Goal: Information Seeking & Learning: Learn about a topic

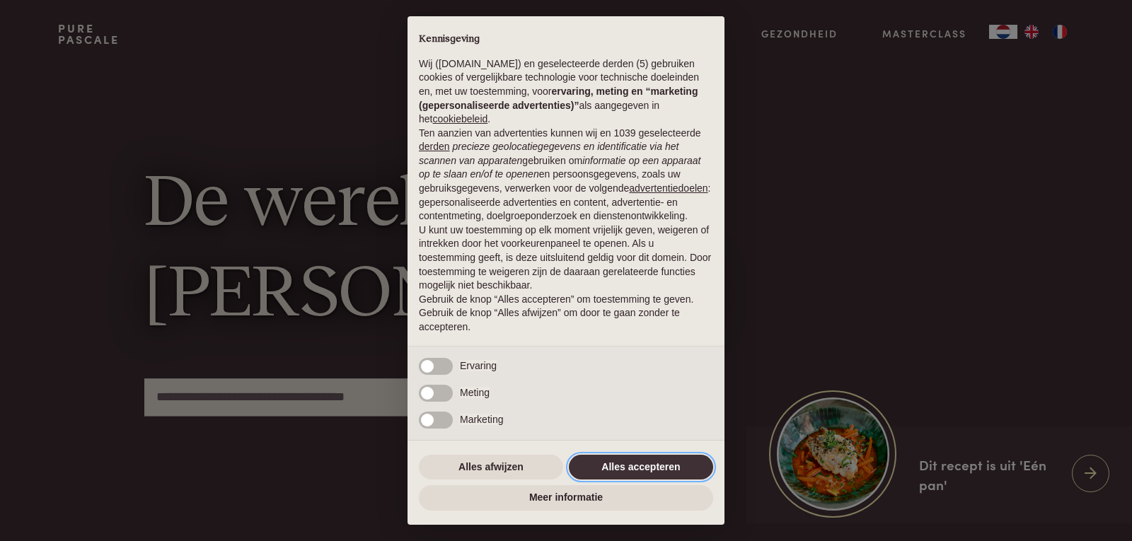
click at [677, 463] on button "Alles accepteren" at bounding box center [641, 467] width 144 height 25
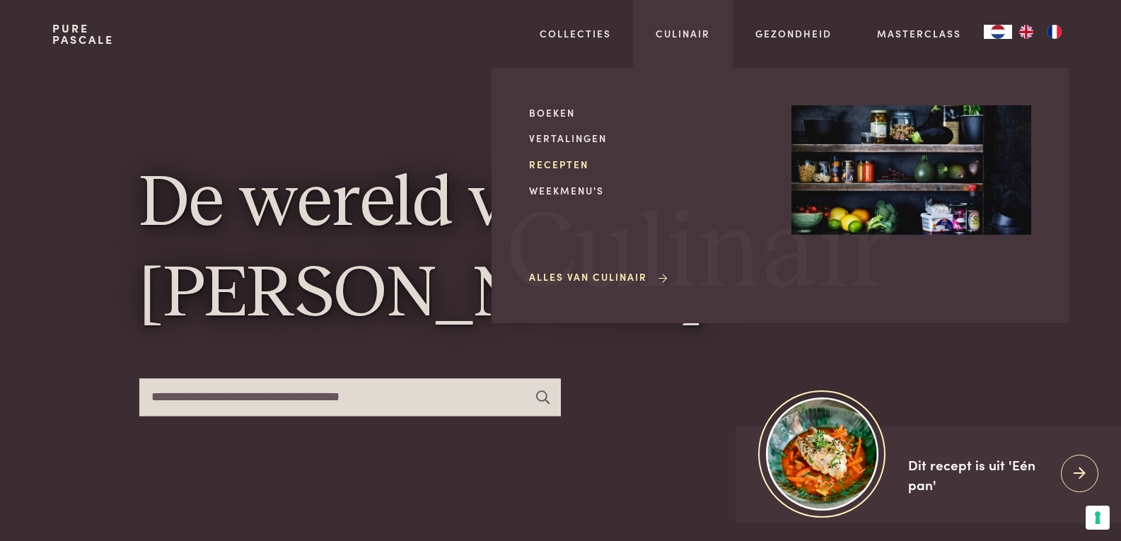
click at [574, 166] on link "Recepten" at bounding box center [649, 164] width 240 height 15
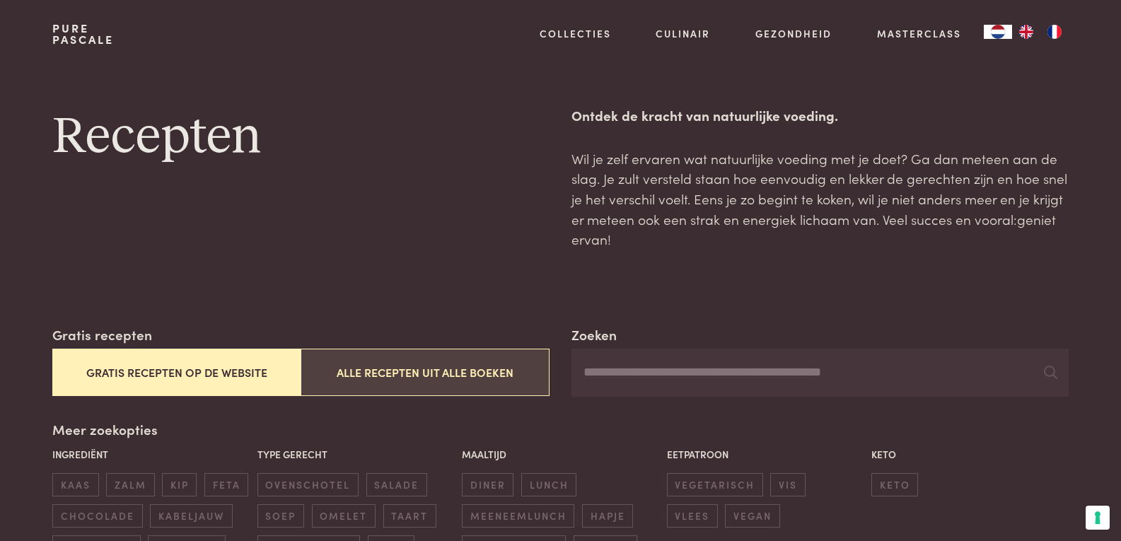
click at [421, 376] on button "Alle recepten uit alle boeken" at bounding box center [425, 372] width 248 height 47
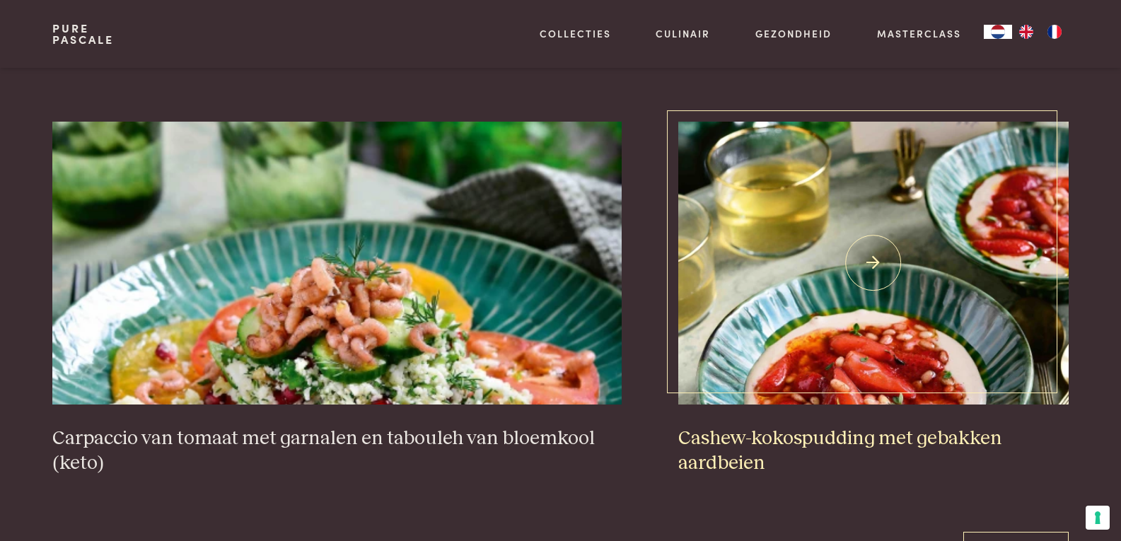
scroll to position [2871, 0]
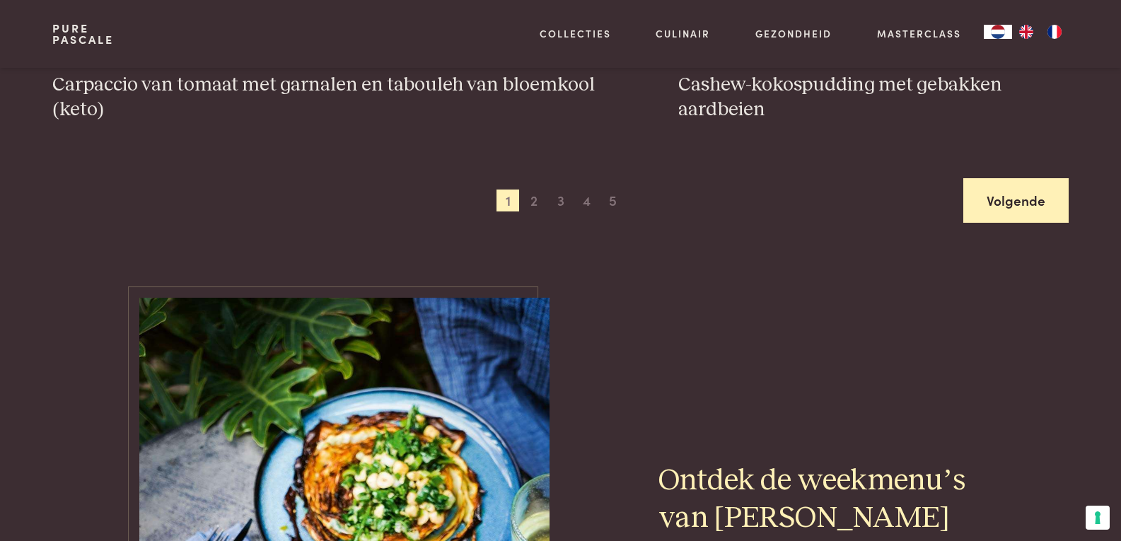
click at [1022, 212] on link "Volgende" at bounding box center [1015, 200] width 105 height 45
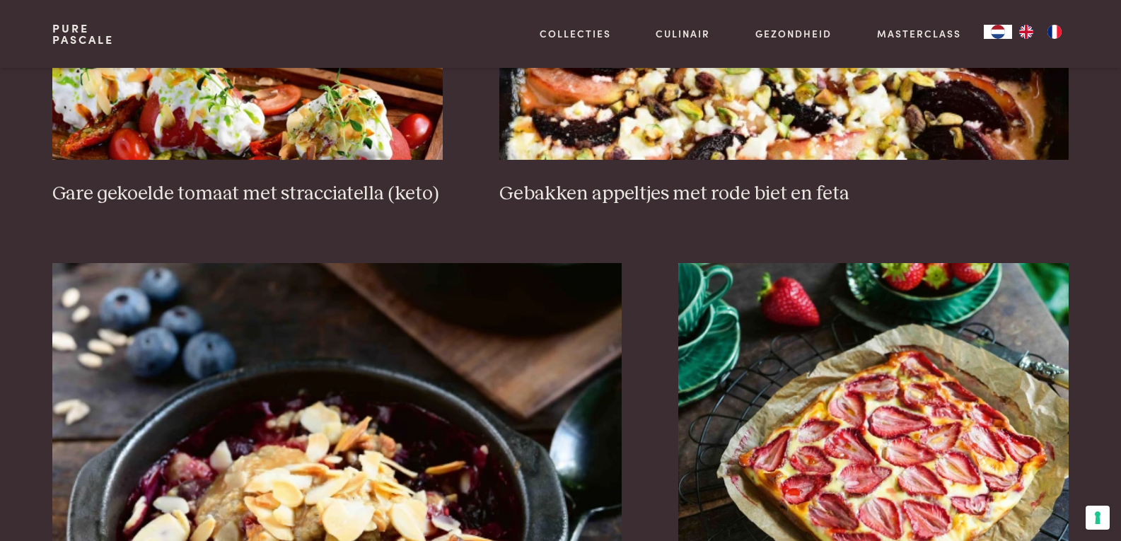
scroll to position [2659, 0]
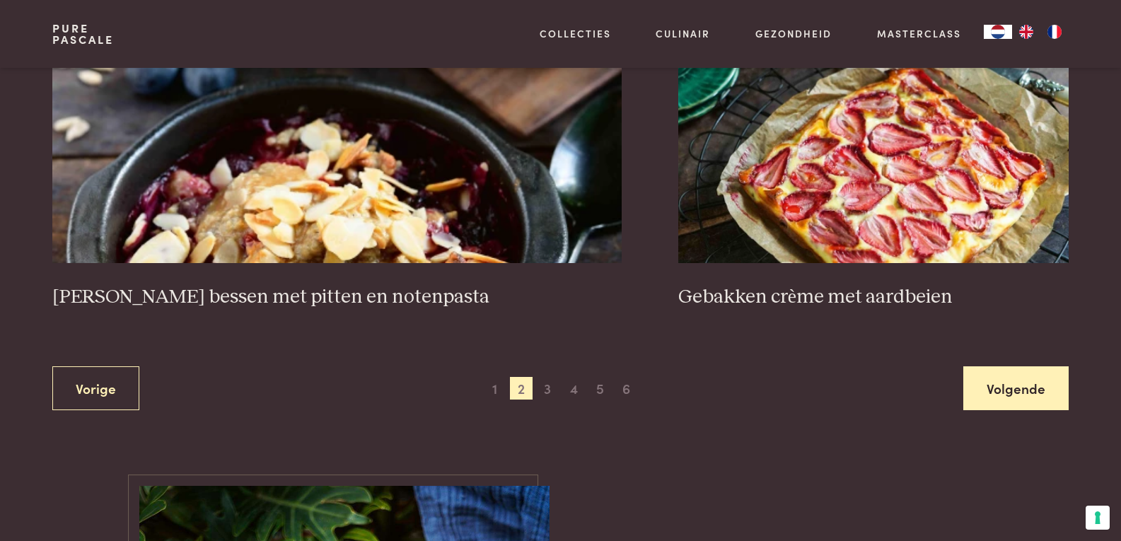
click at [996, 366] on link "Volgende" at bounding box center [1015, 388] width 105 height 45
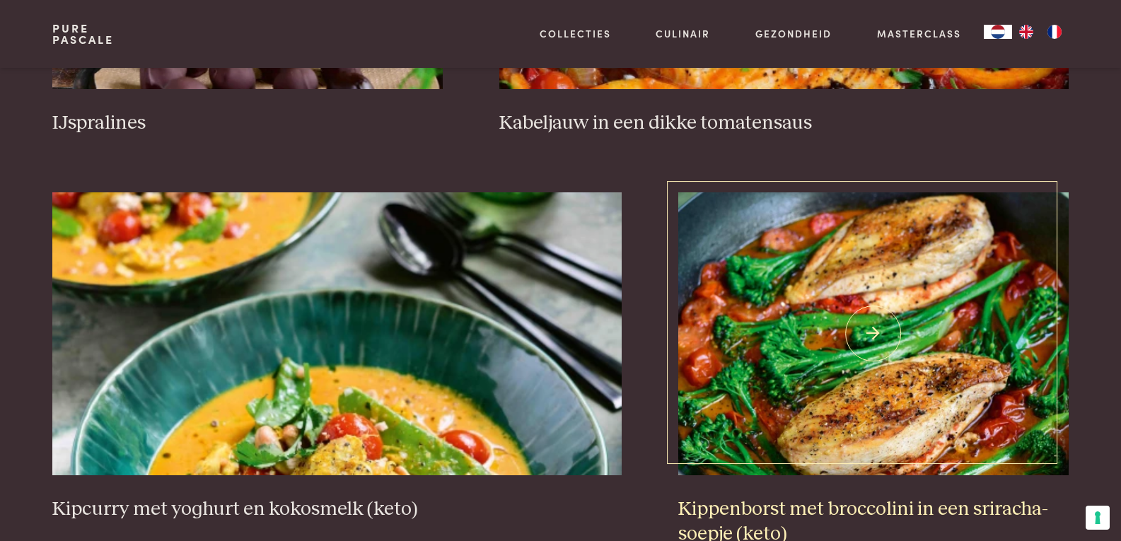
scroll to position [2730, 0]
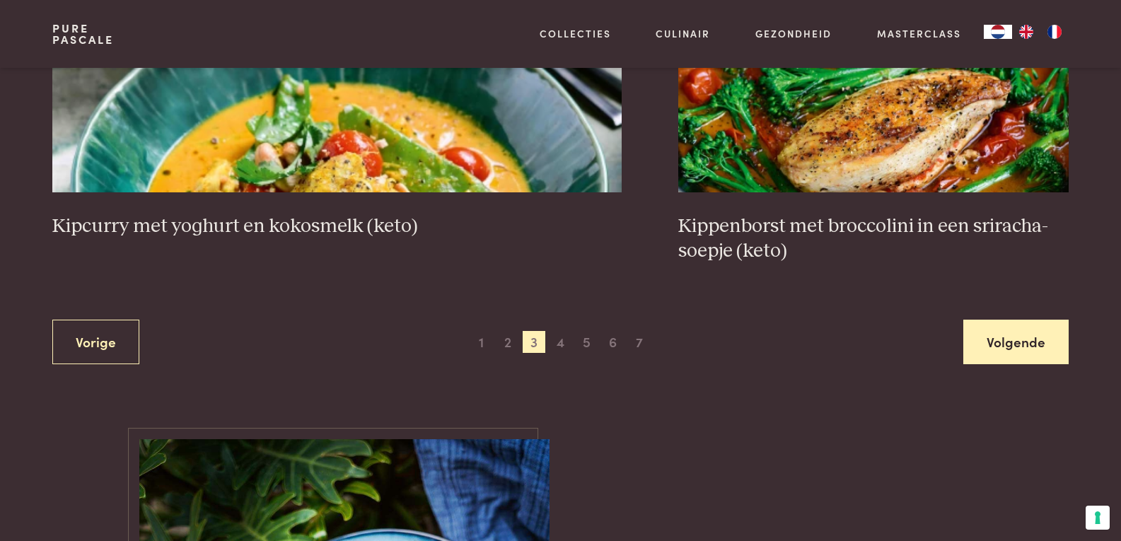
click at [1054, 345] on link "Volgende" at bounding box center [1015, 342] width 105 height 45
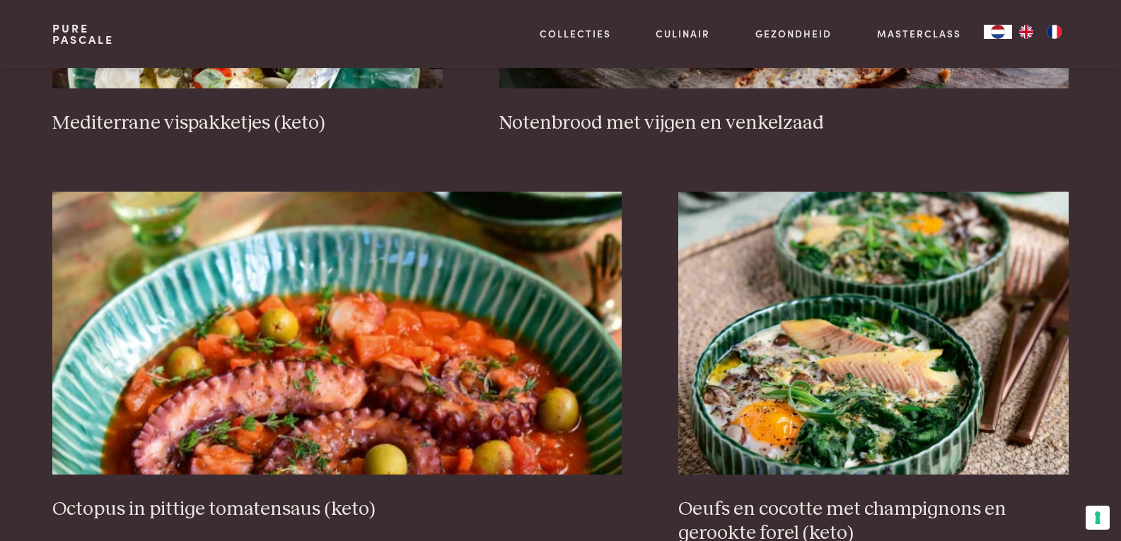
scroll to position [2588, 0]
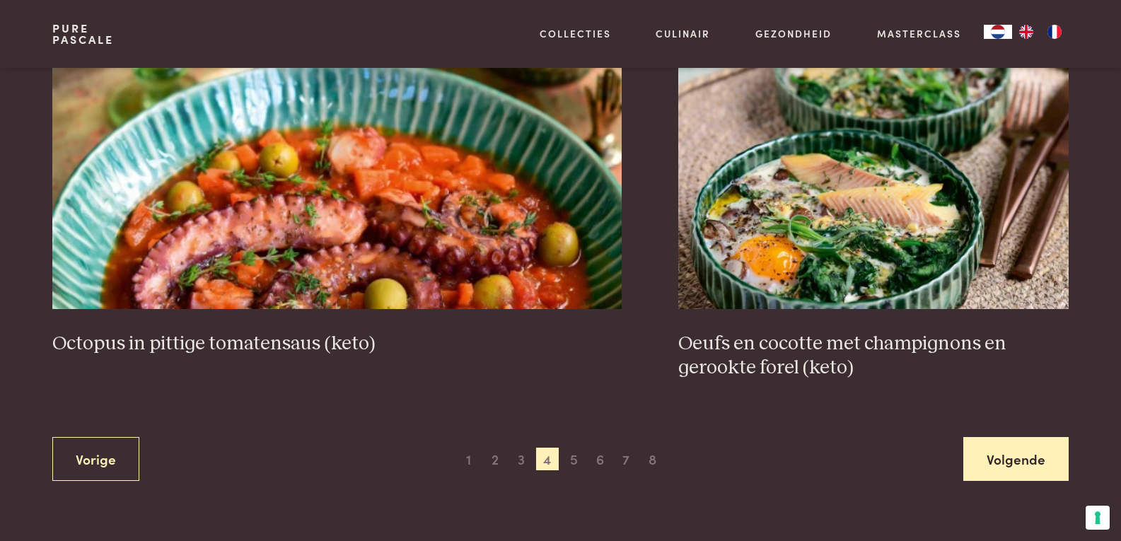
click at [1036, 457] on link "Volgende" at bounding box center [1015, 459] width 105 height 45
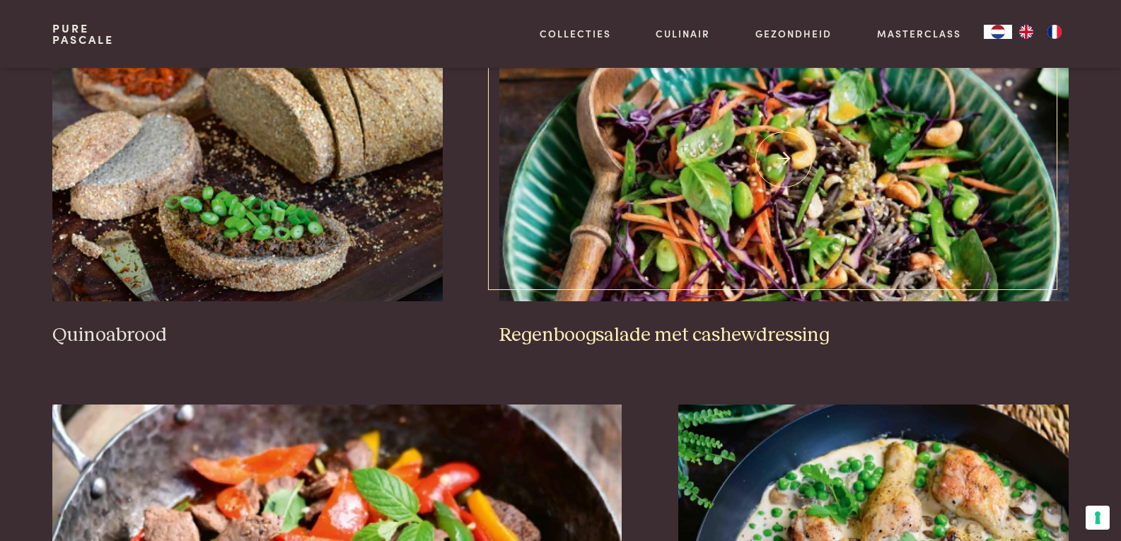
scroll to position [2588, 0]
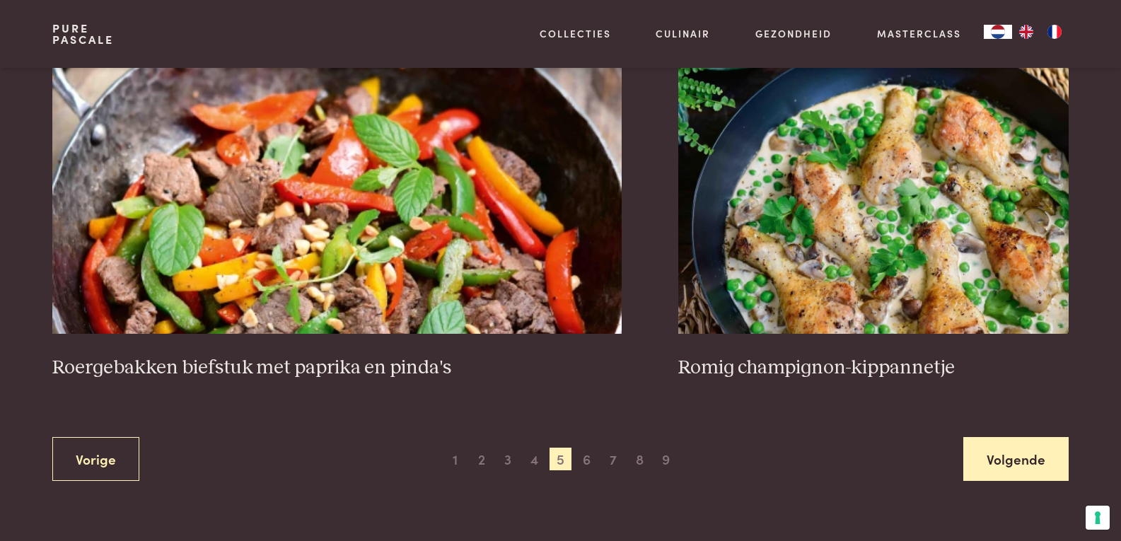
click at [1020, 468] on link "Volgende" at bounding box center [1015, 459] width 105 height 45
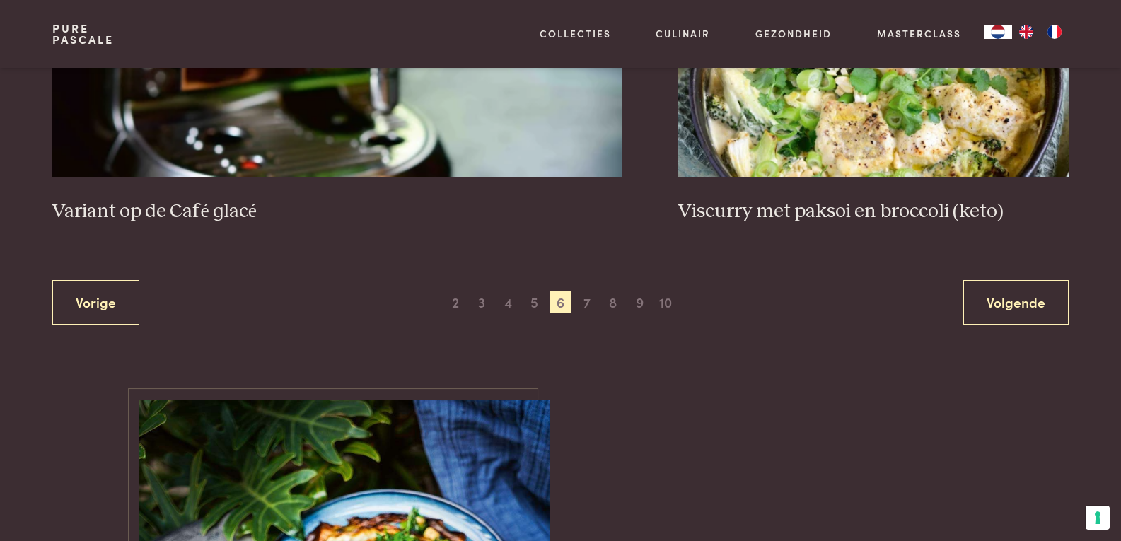
scroll to position [2730, 0]
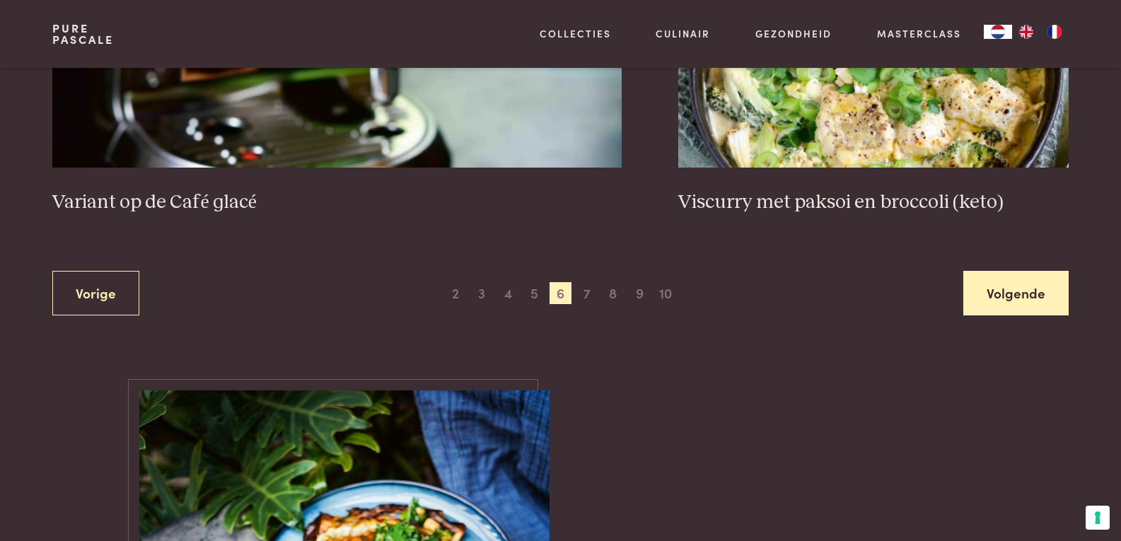
click at [1018, 305] on link "Volgende" at bounding box center [1015, 293] width 105 height 45
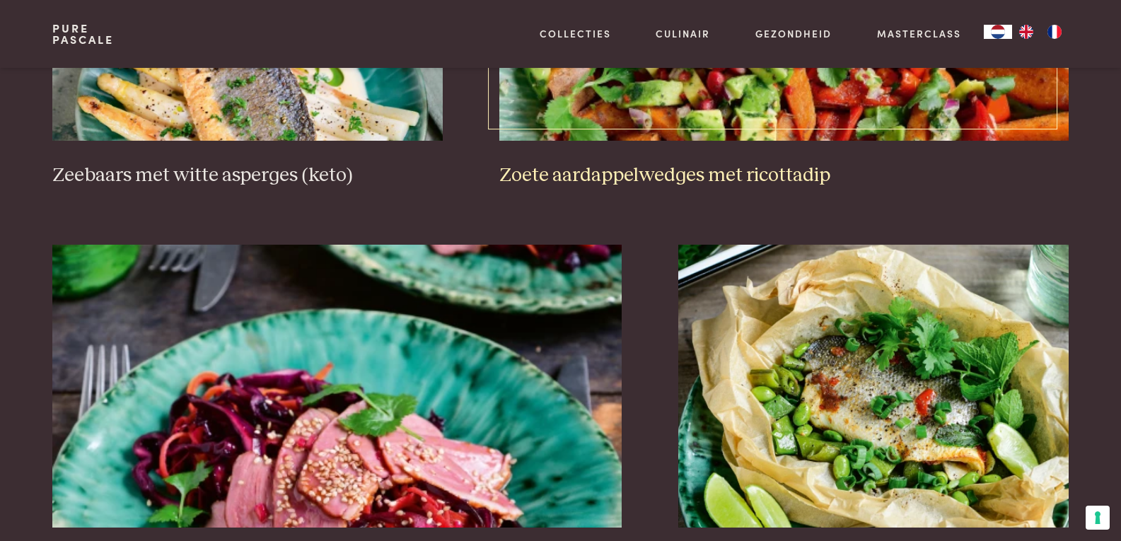
scroll to position [2447, 0]
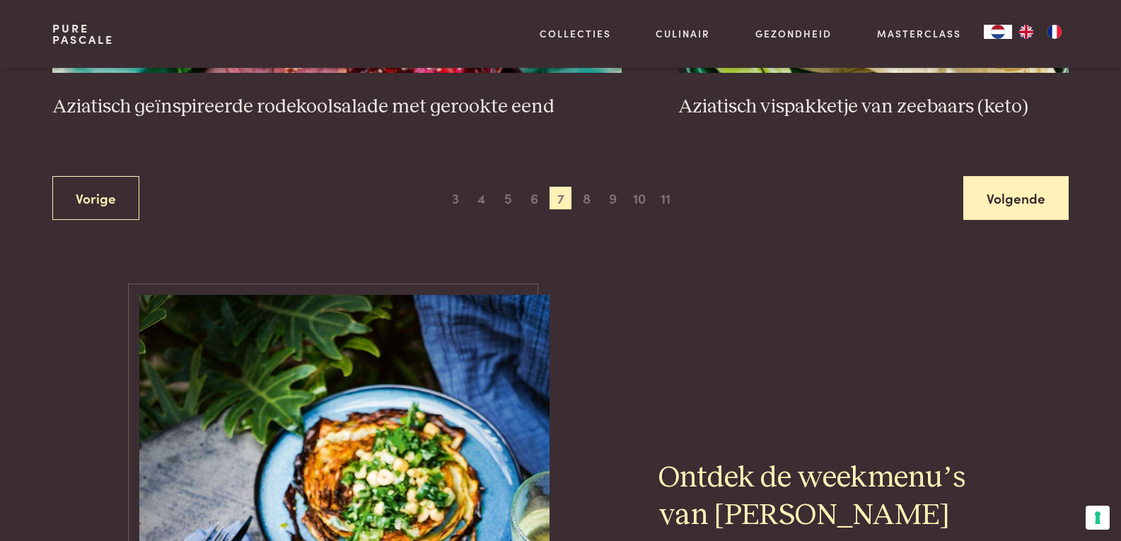
click at [1016, 214] on link "Volgende" at bounding box center [1015, 198] width 105 height 45
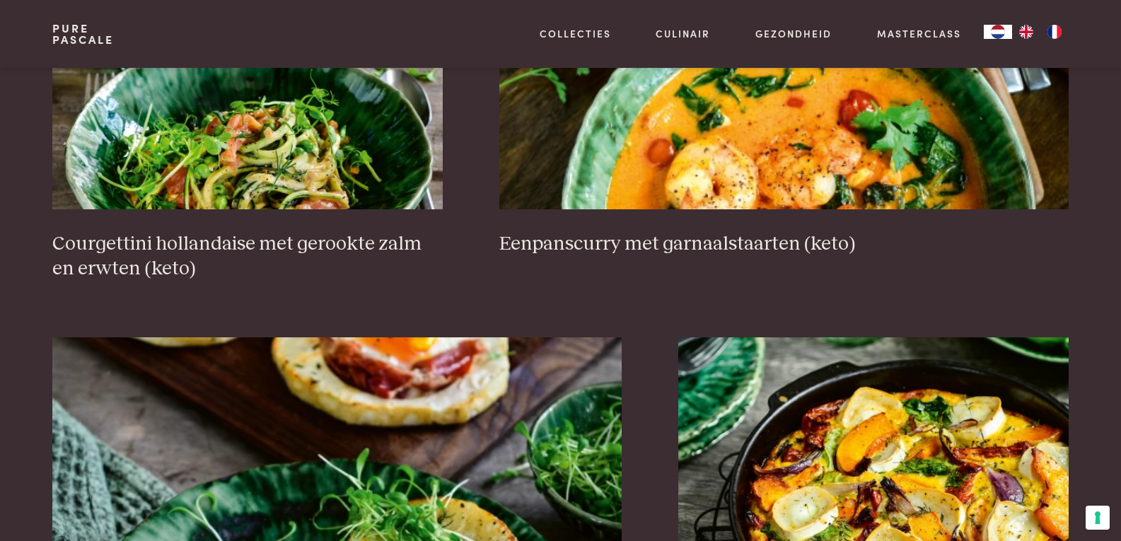
scroll to position [2447, 0]
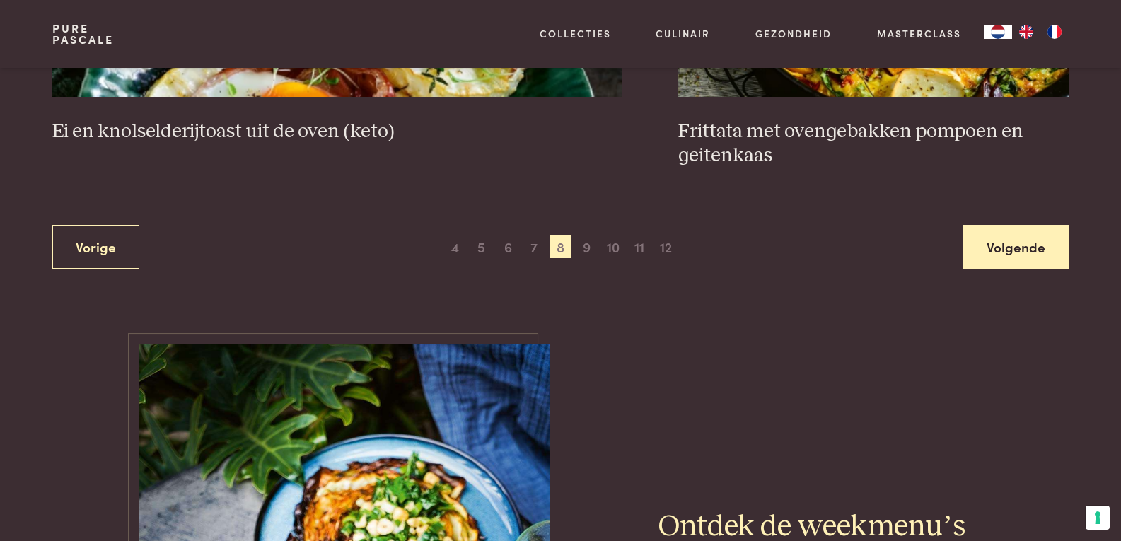
click at [1026, 240] on link "Volgende" at bounding box center [1015, 247] width 105 height 45
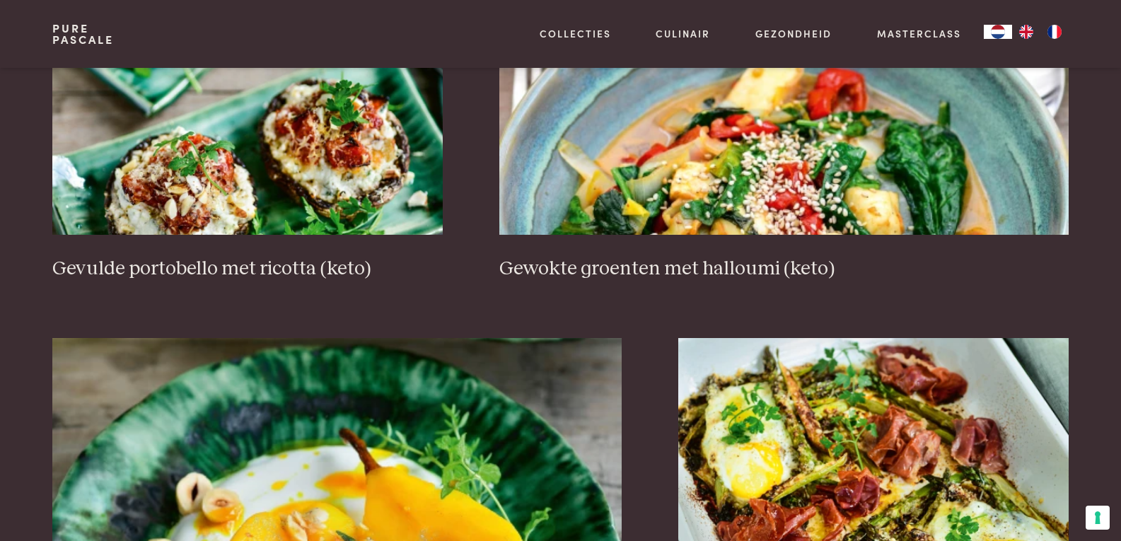
scroll to position [2518, 0]
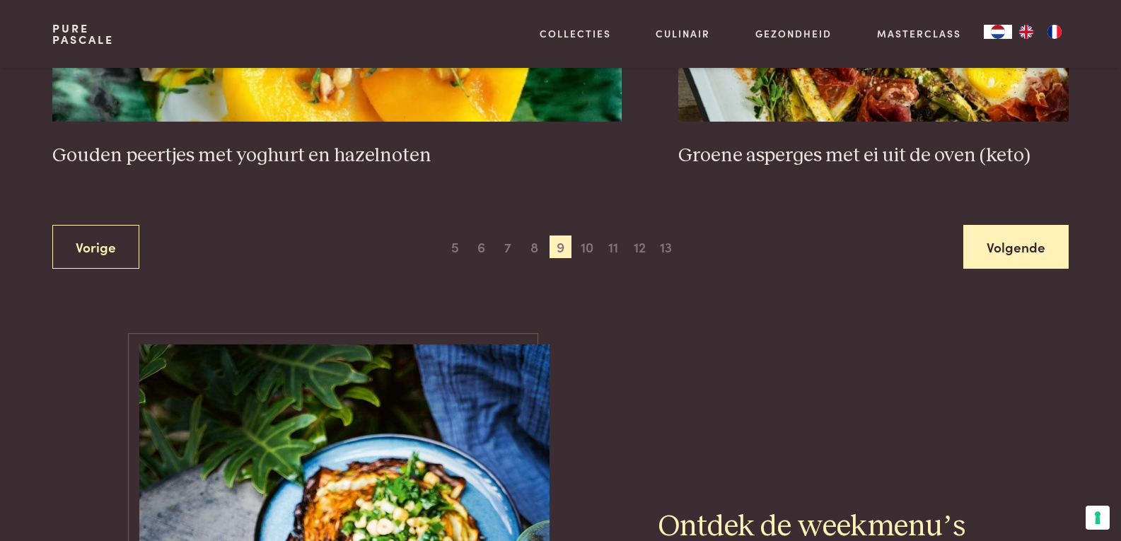
click at [1017, 259] on link "Volgende" at bounding box center [1015, 247] width 105 height 45
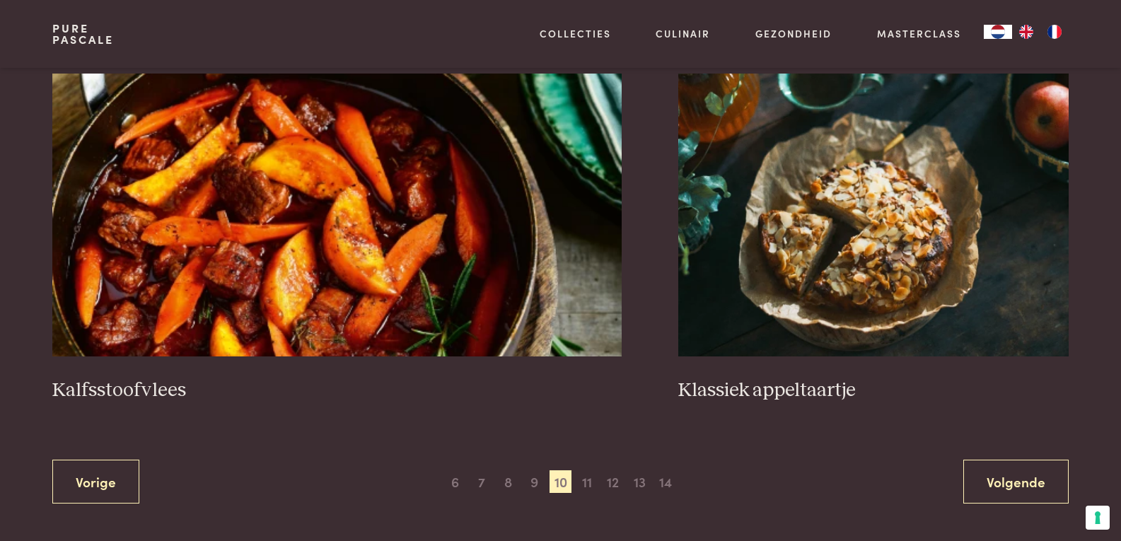
scroll to position [2518, 0]
click at [990, 477] on link "Volgende" at bounding box center [1015, 481] width 105 height 45
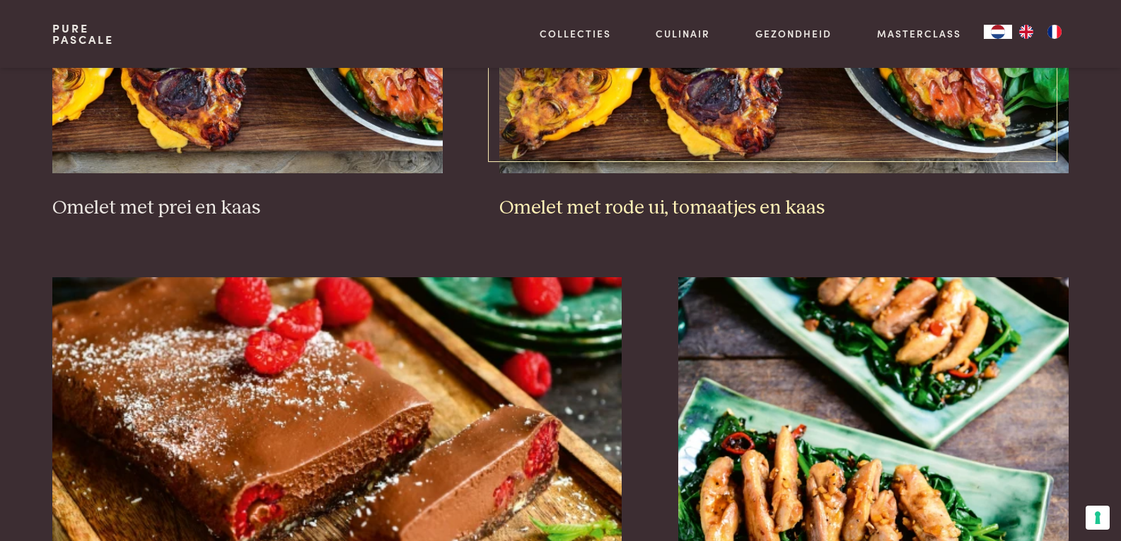
scroll to position [2518, 0]
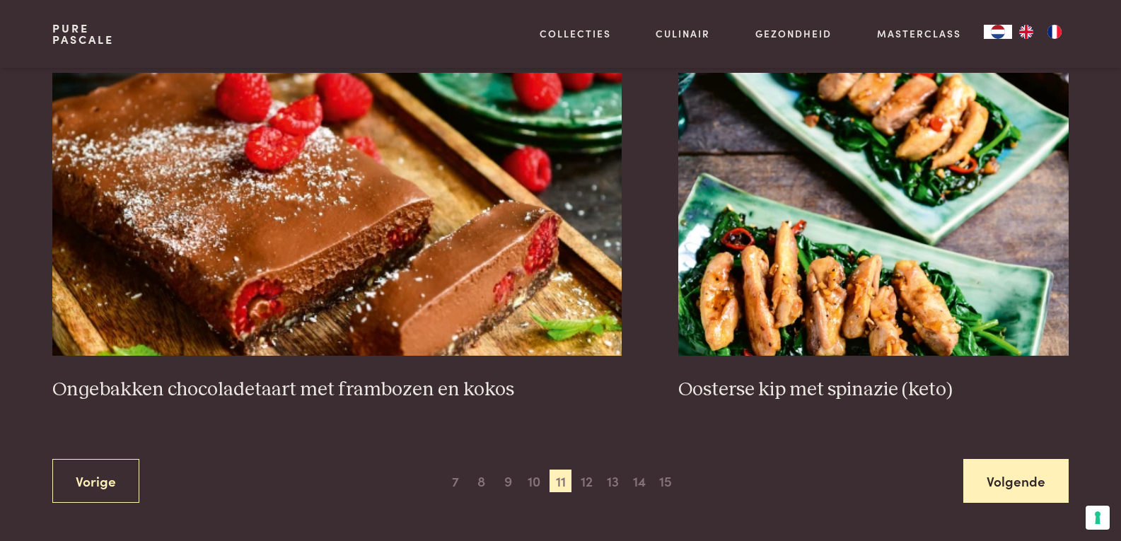
click at [1021, 499] on link "Volgende" at bounding box center [1015, 481] width 105 height 45
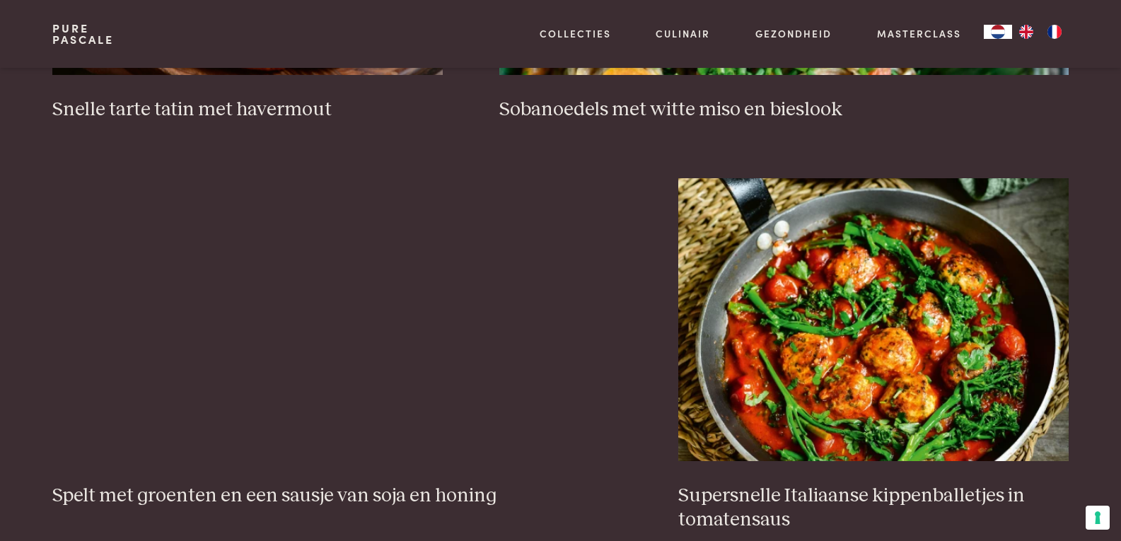
scroll to position [2447, 0]
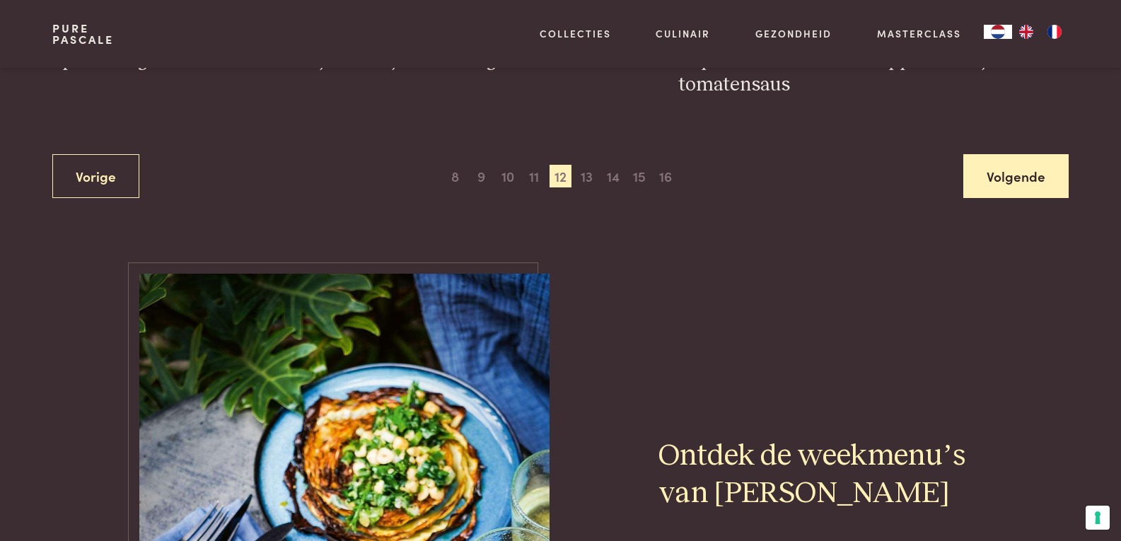
click at [1033, 158] on link "Volgende" at bounding box center [1015, 176] width 105 height 45
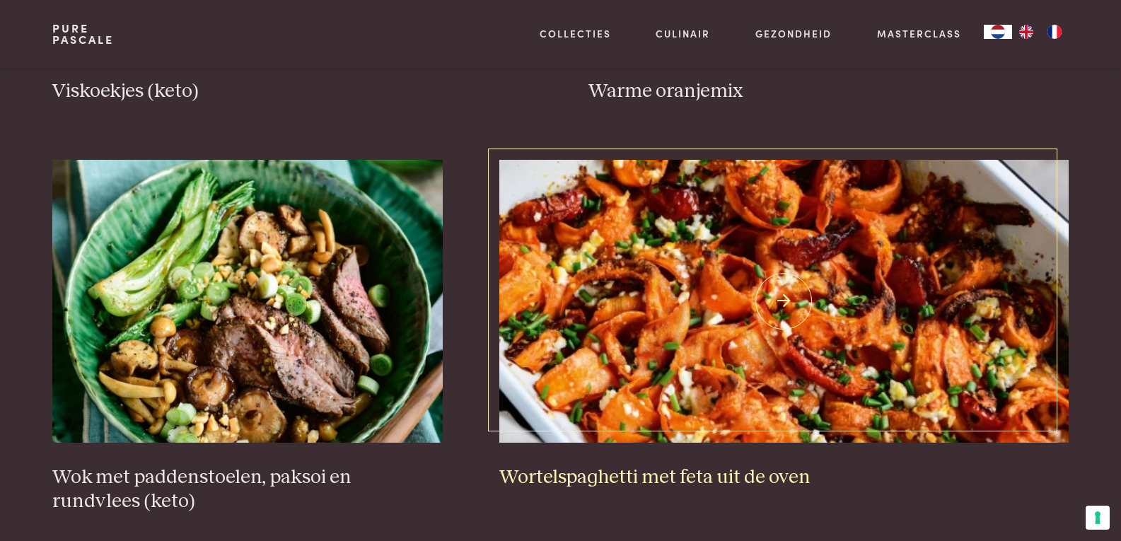
scroll to position [2093, 0]
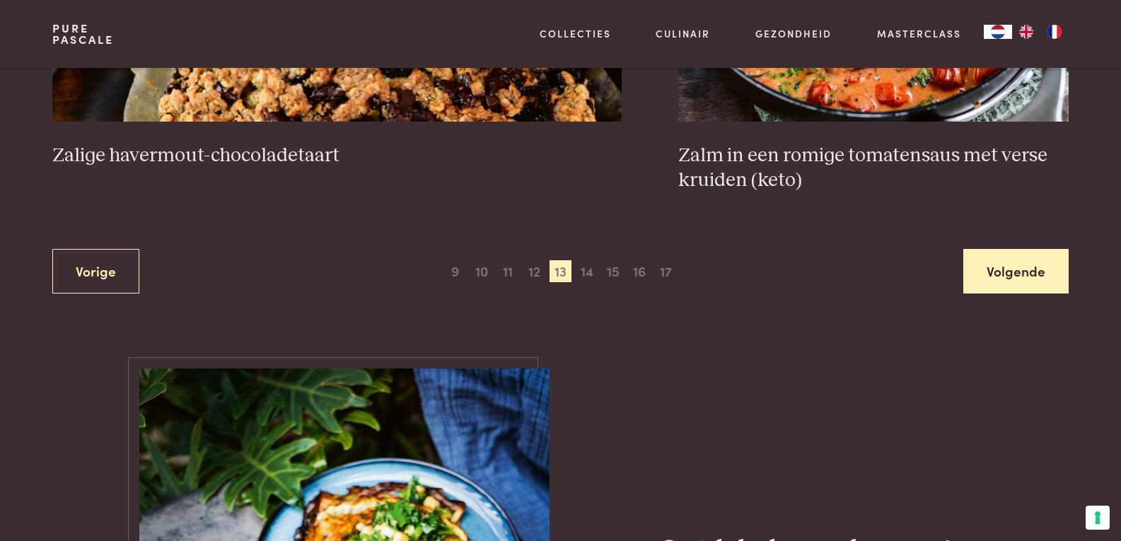
click at [1007, 279] on link "Volgende" at bounding box center [1015, 271] width 105 height 45
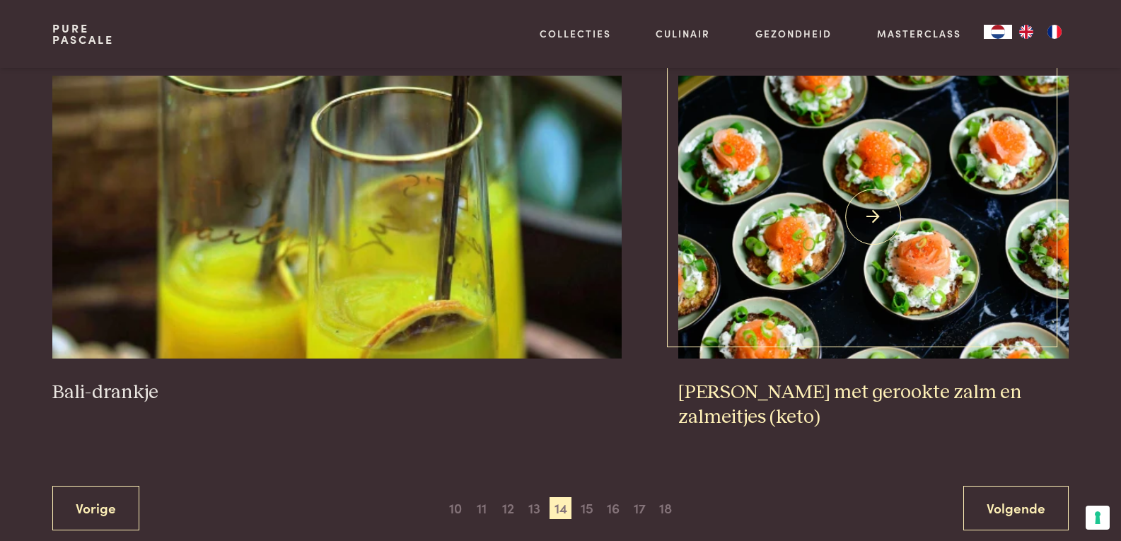
scroll to position [2588, 0]
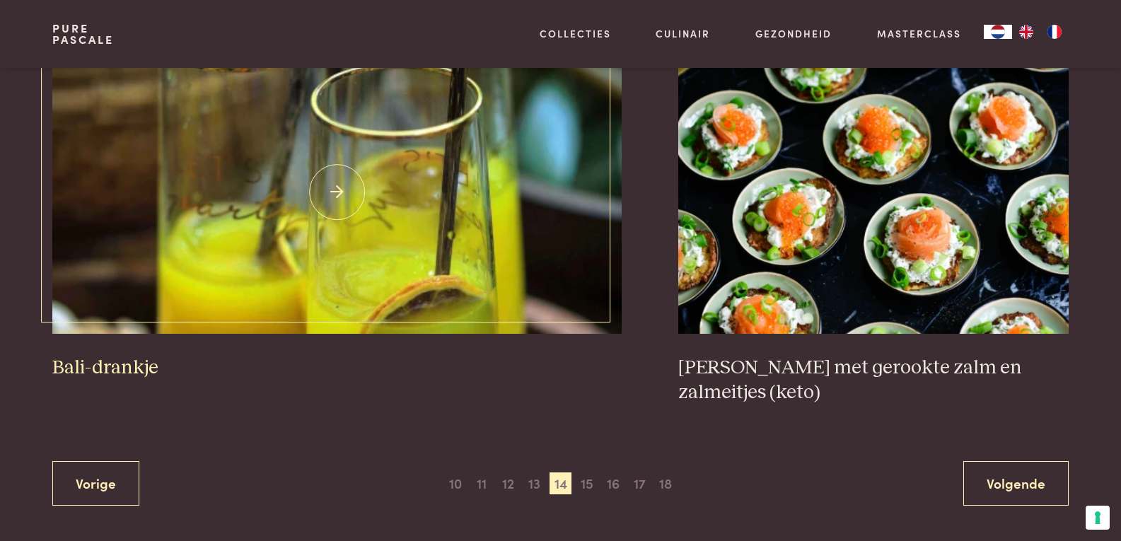
click at [369, 284] on img at bounding box center [336, 192] width 569 height 283
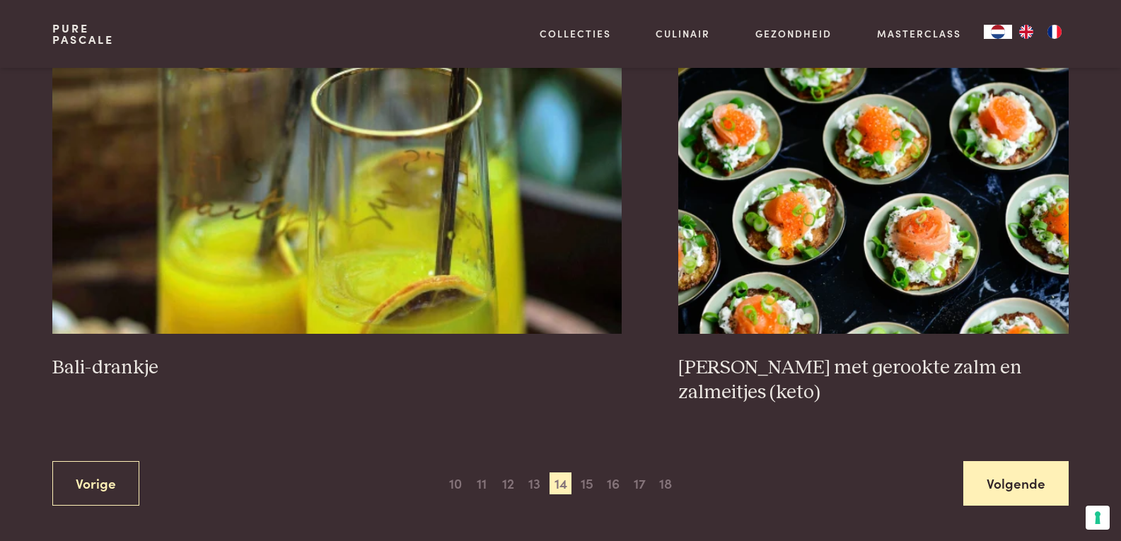
click at [1011, 470] on link "Volgende" at bounding box center [1015, 483] width 105 height 45
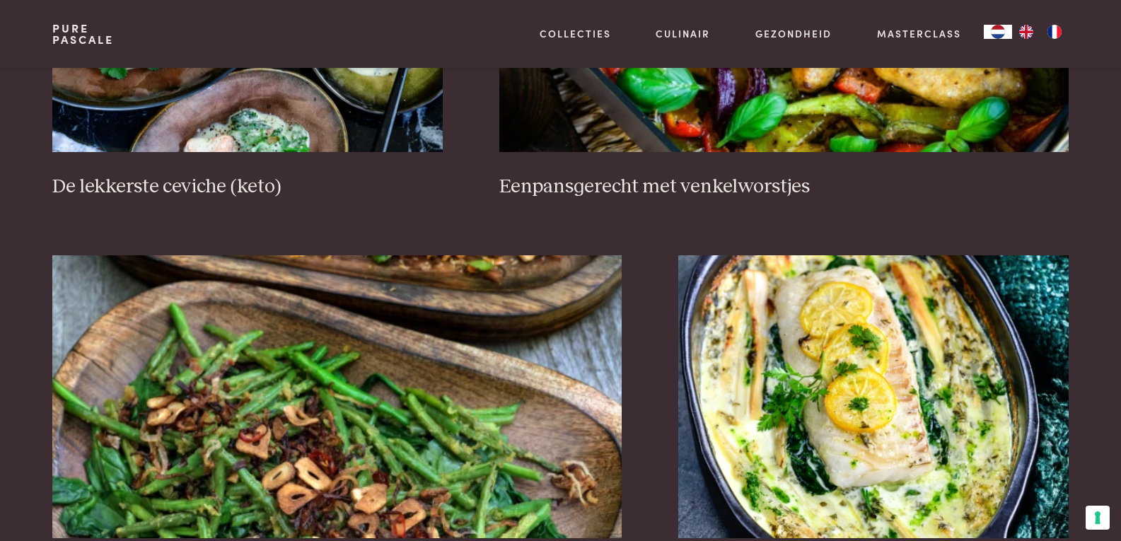
scroll to position [2518, 0]
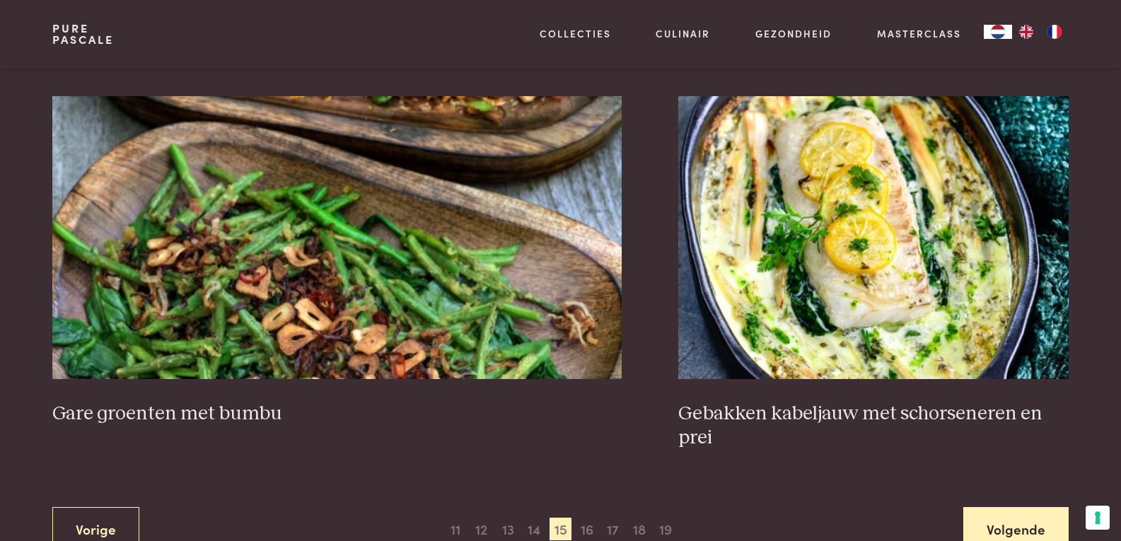
click at [985, 532] on link "Volgende" at bounding box center [1015, 529] width 105 height 45
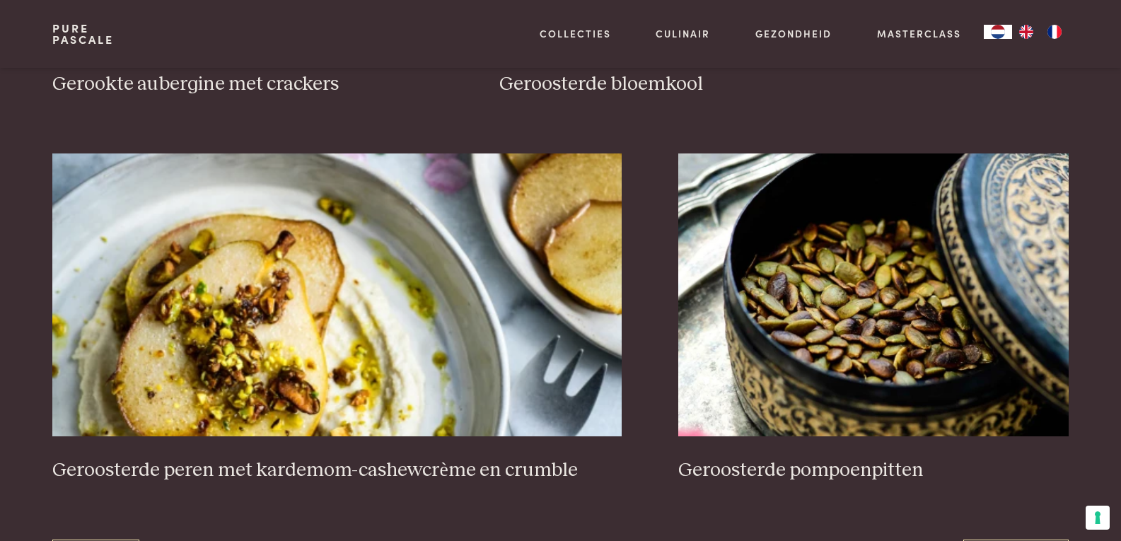
scroll to position [2589, 0]
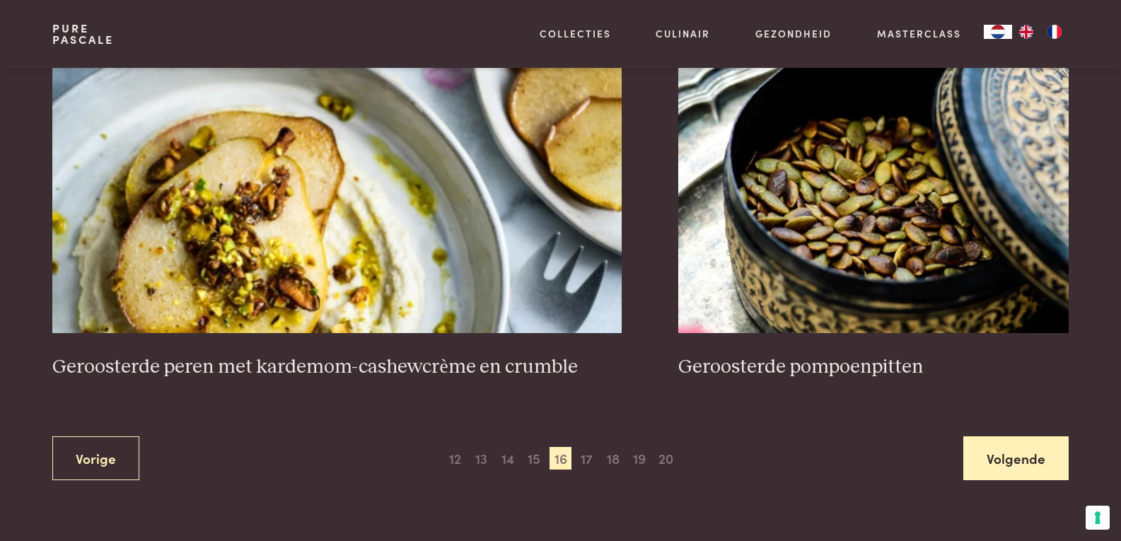
click at [1013, 465] on link "Volgende" at bounding box center [1015, 458] width 105 height 45
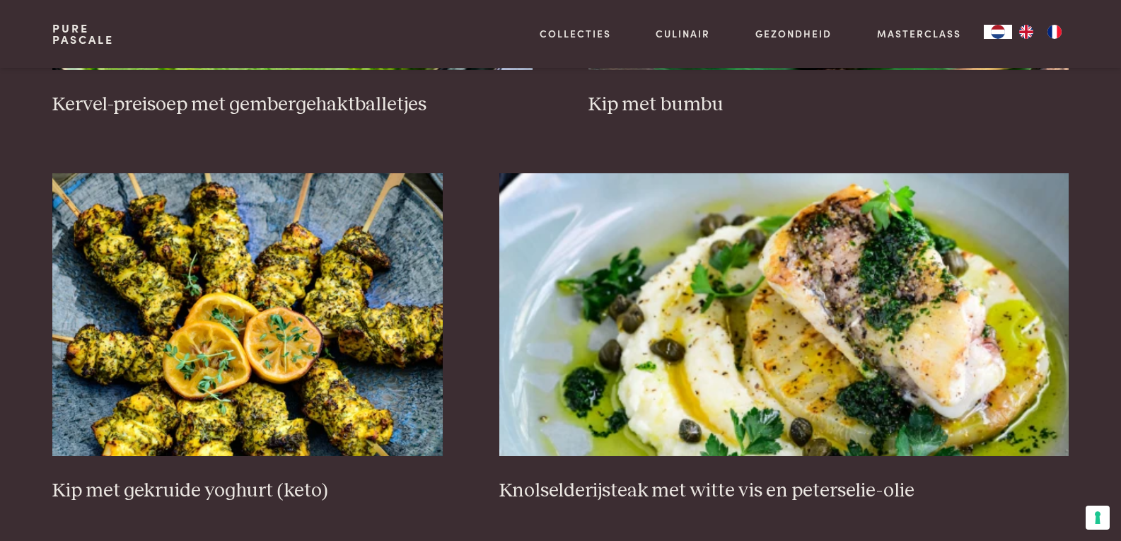
scroll to position [2094, 0]
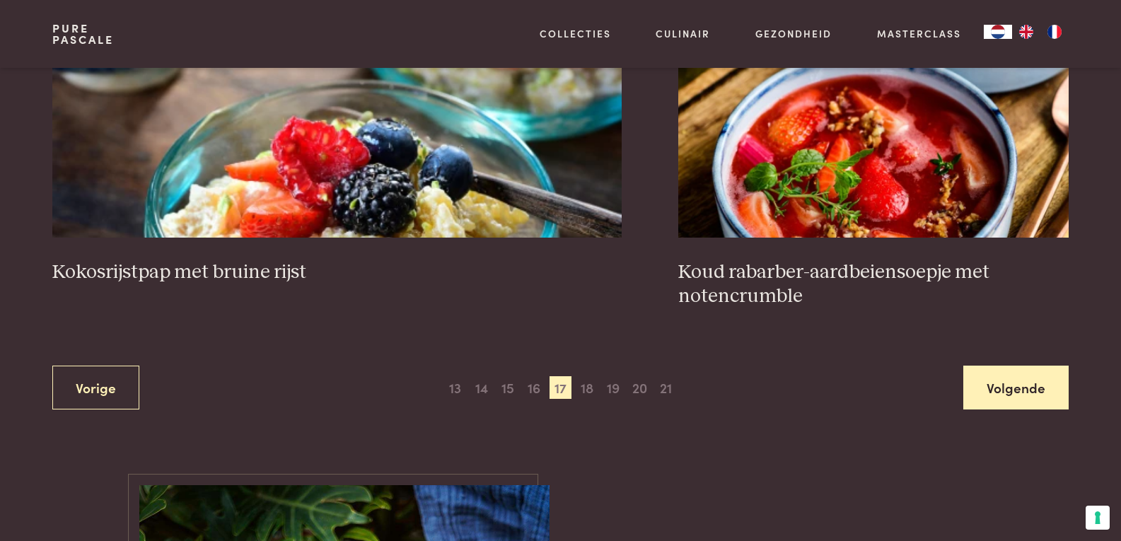
click at [1014, 405] on link "Volgende" at bounding box center [1015, 388] width 105 height 45
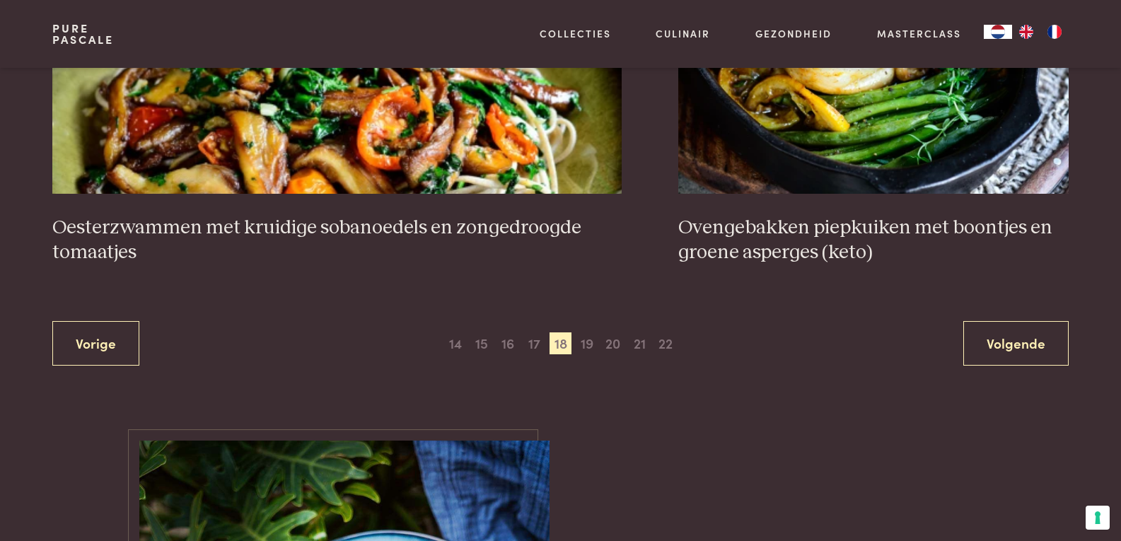
scroll to position [2730, 0]
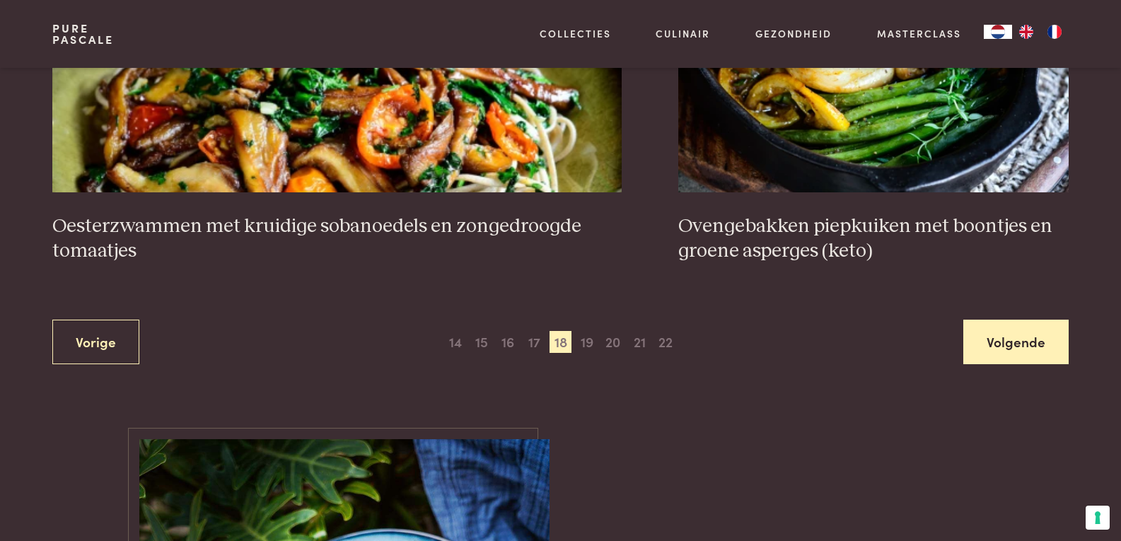
click at [988, 337] on link "Volgende" at bounding box center [1015, 342] width 105 height 45
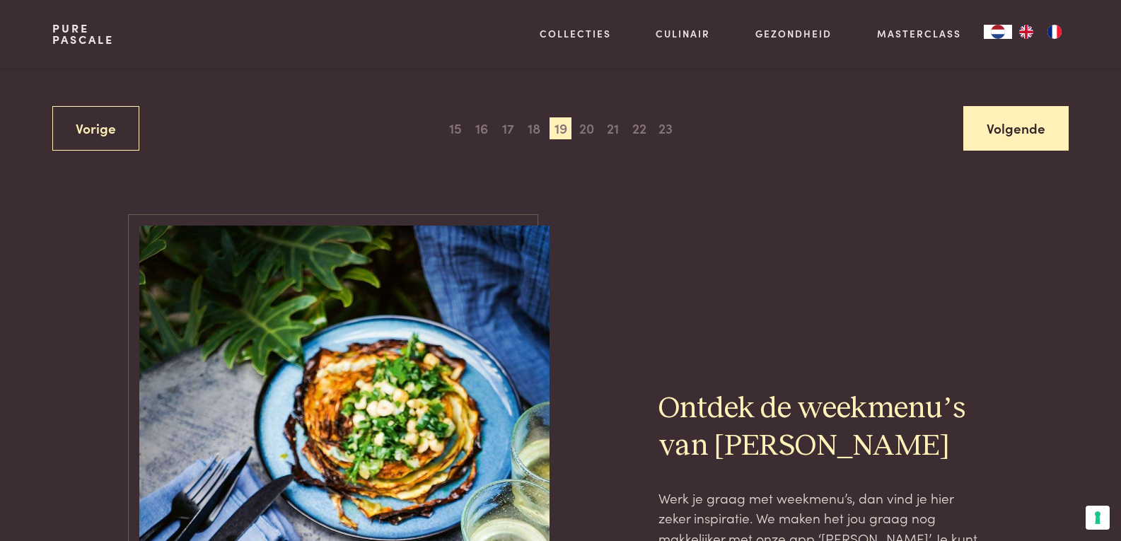
click at [1014, 142] on link "Volgende" at bounding box center [1015, 128] width 105 height 45
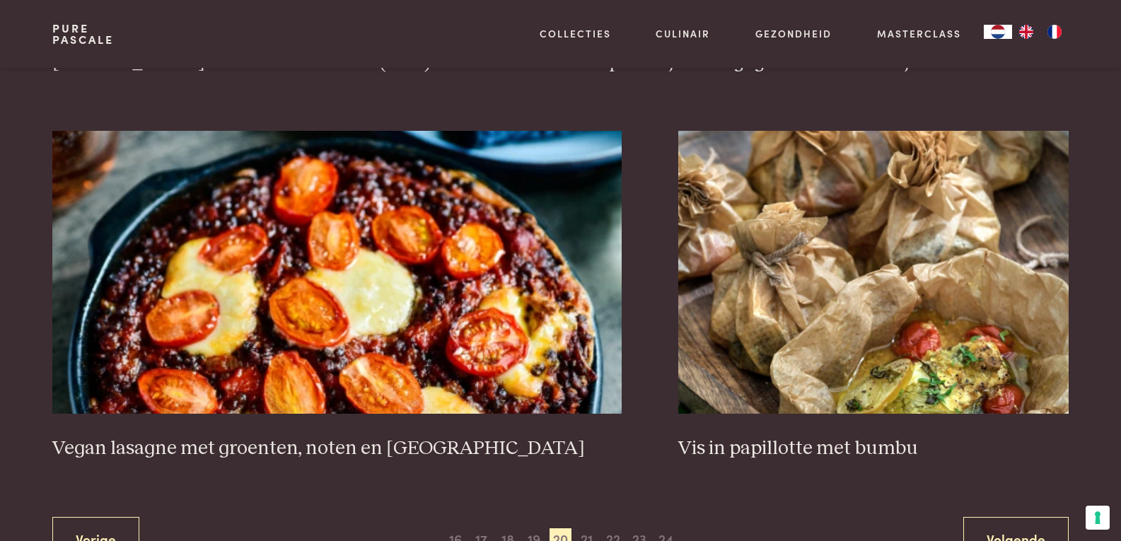
scroll to position [2659, 0]
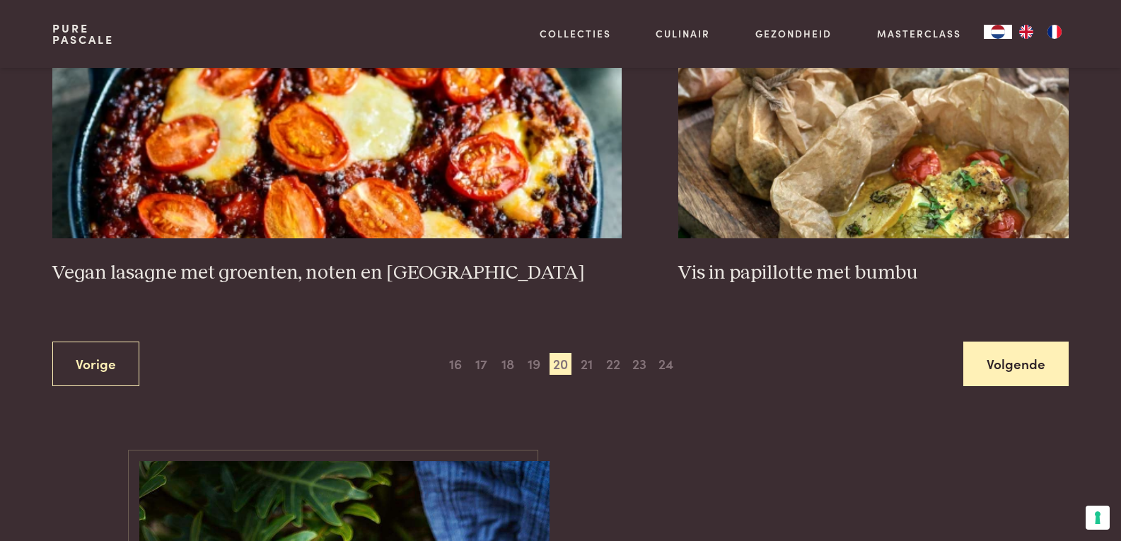
click at [1018, 369] on link "Volgende" at bounding box center [1015, 364] width 105 height 45
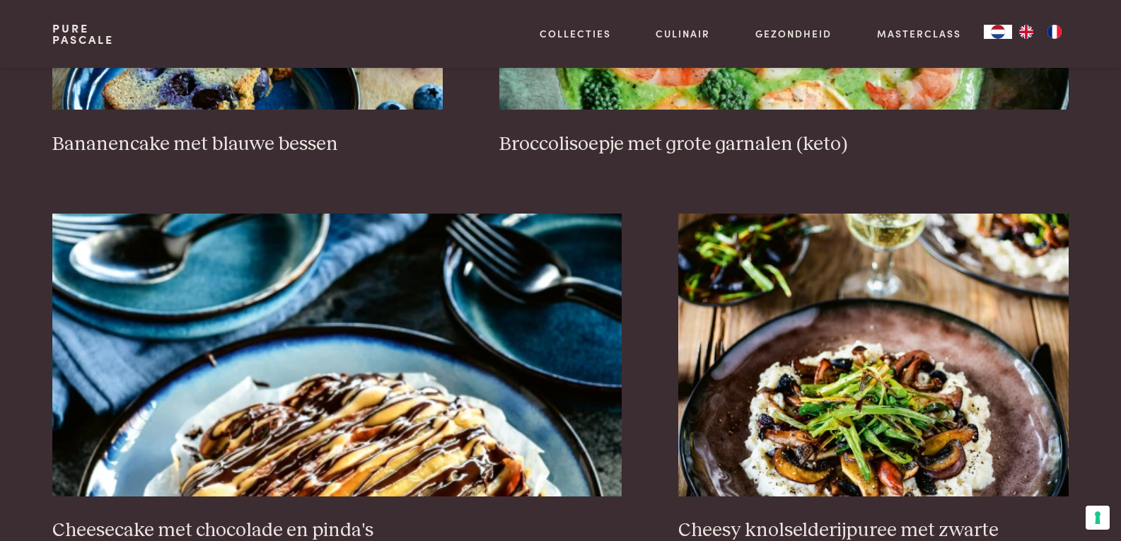
scroll to position [2589, 0]
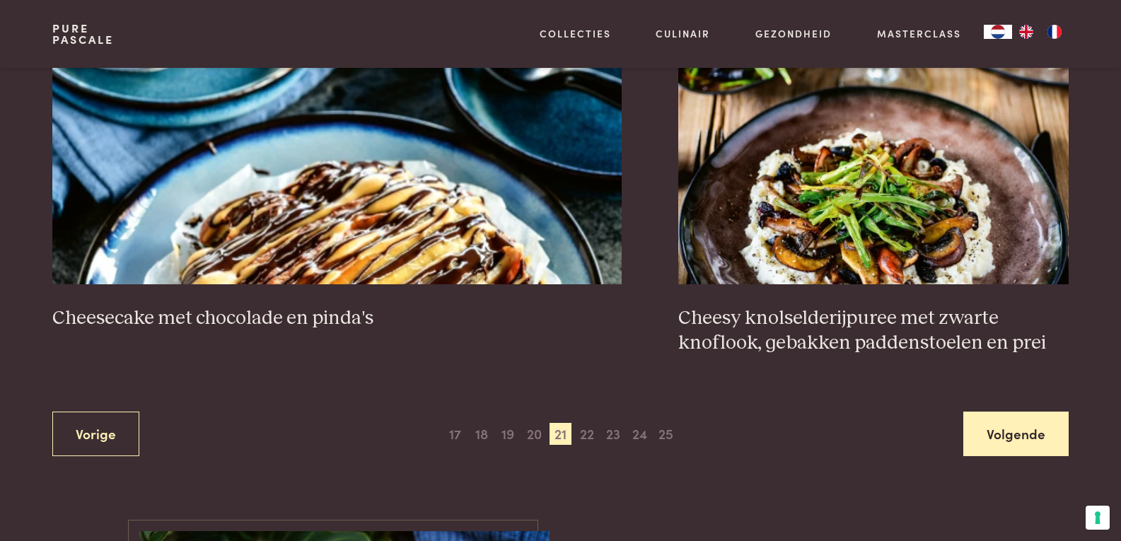
click at [1004, 441] on link "Volgende" at bounding box center [1015, 434] width 105 height 45
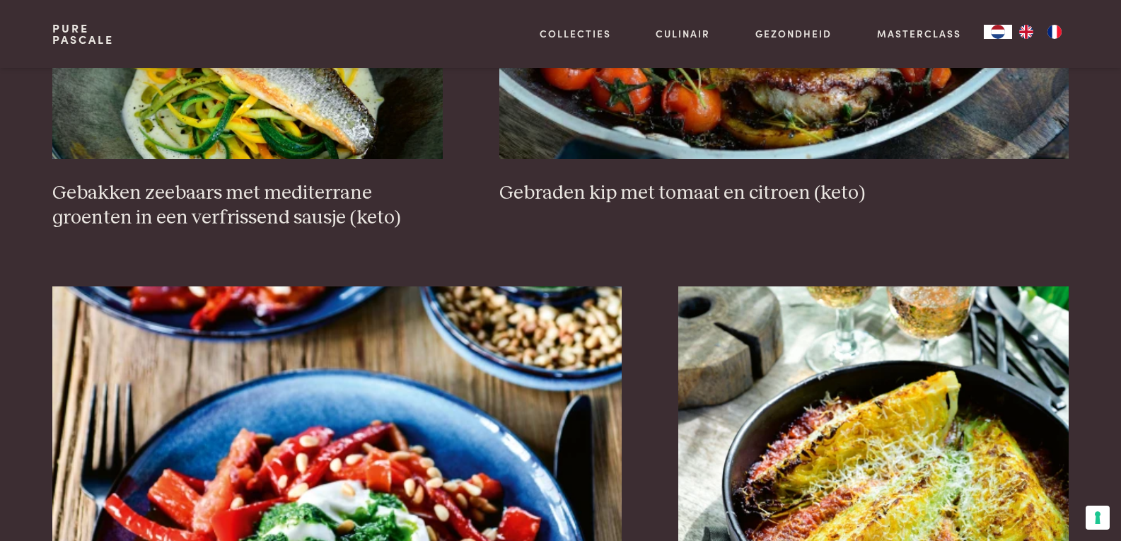
scroll to position [2660, 0]
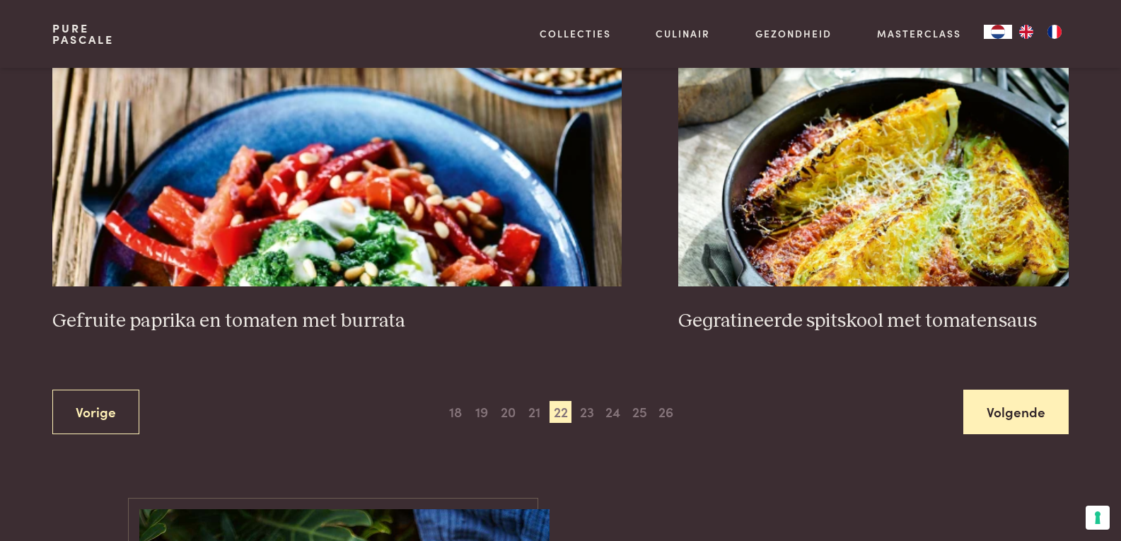
click at [1002, 422] on link "Volgende" at bounding box center [1015, 412] width 105 height 45
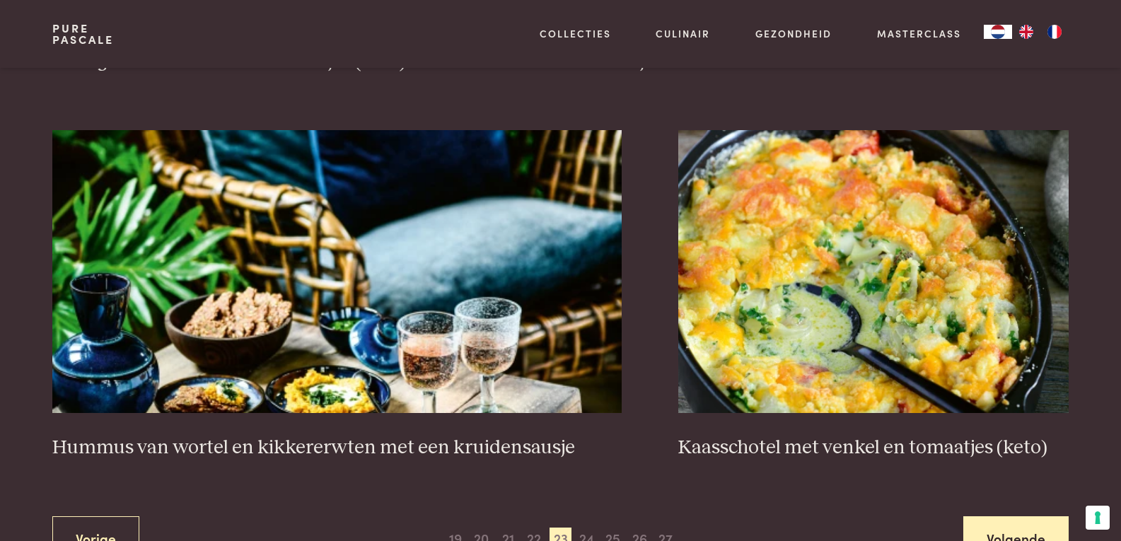
scroll to position [2659, 0]
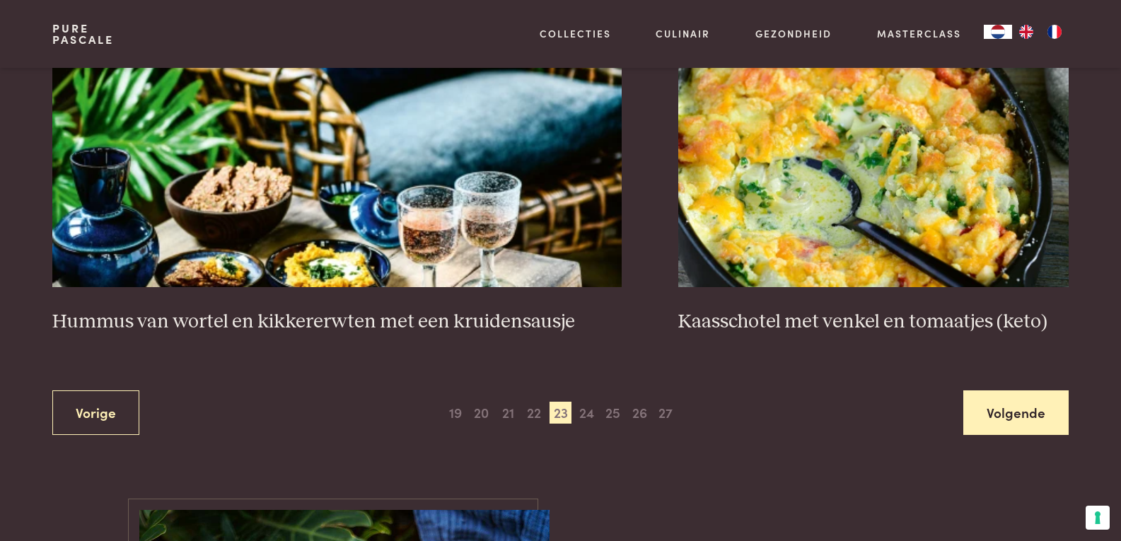
click at [1002, 422] on link "Volgende" at bounding box center [1015, 412] width 105 height 45
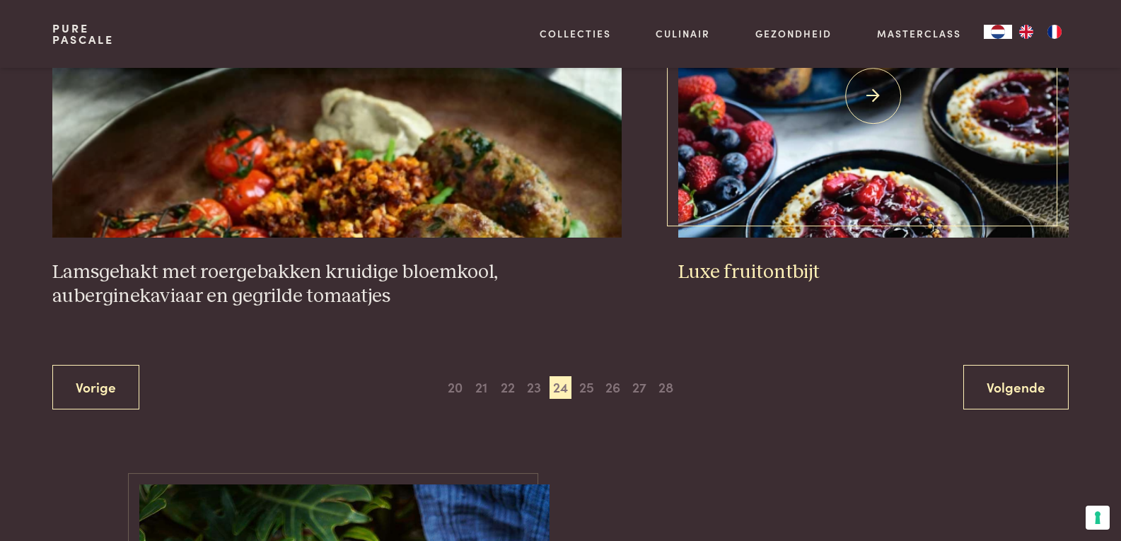
scroll to position [2747, 0]
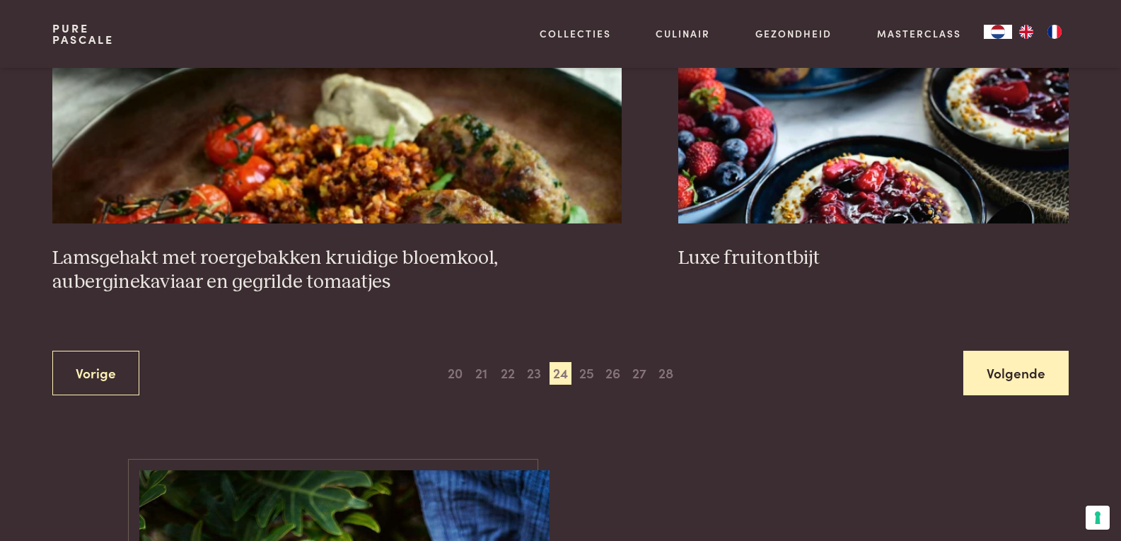
click at [995, 379] on link "Volgende" at bounding box center [1015, 373] width 105 height 45
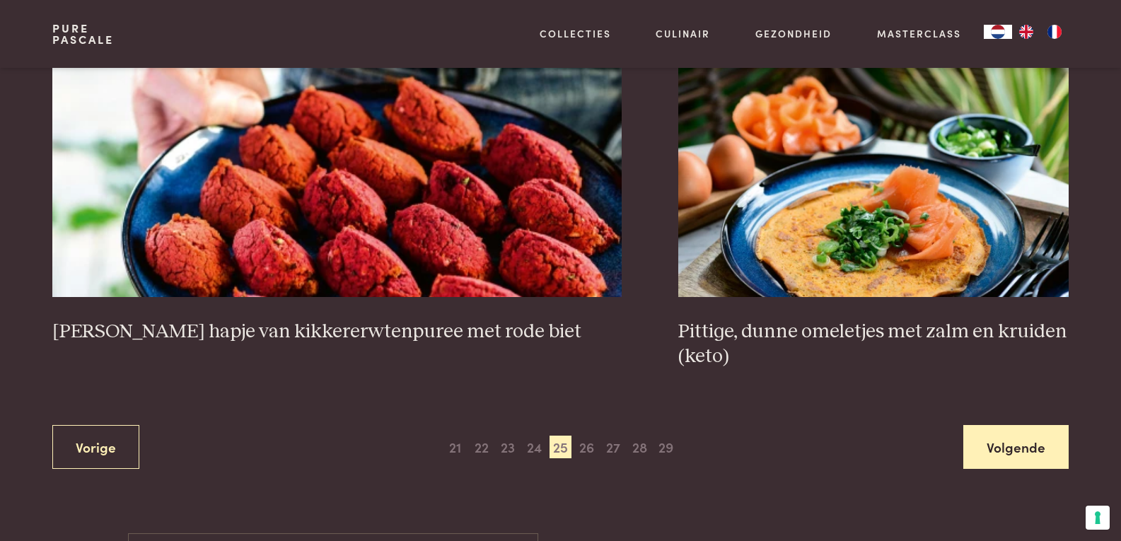
scroll to position [2730, 0]
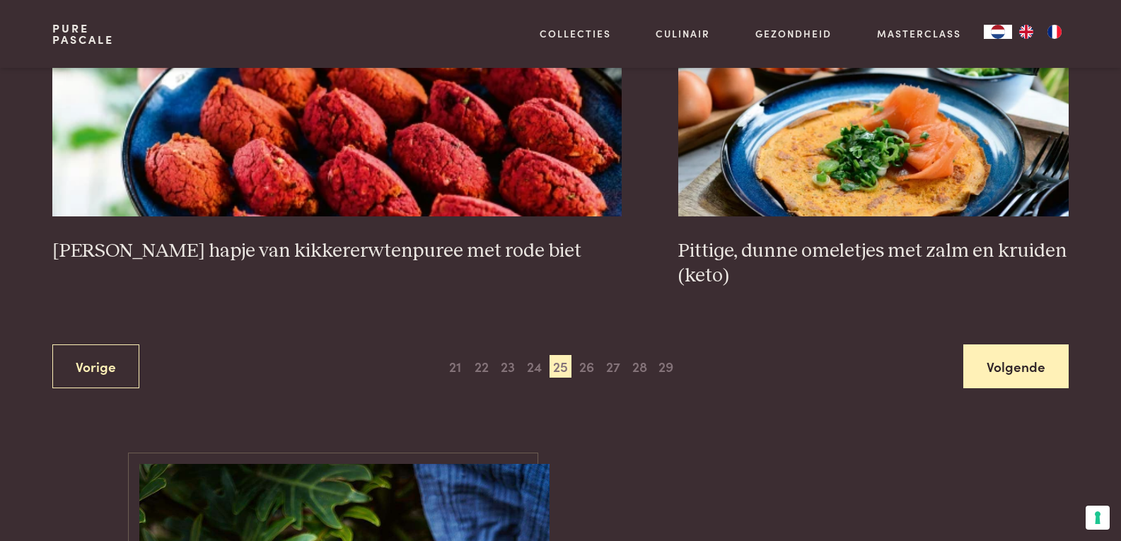
click at [995, 379] on main "Recepten Ontdek de kracht van natuurlijke voeding. Wil je zelf ervaren wat natu…" at bounding box center [560, 94] width 1121 height 5573
click at [1007, 365] on main "Recepten Ontdek de kracht van natuurlijke voeding. Wil je zelf ervaren wat natu…" at bounding box center [560, 94] width 1121 height 5573
click at [1018, 354] on link "Volgende" at bounding box center [1015, 366] width 105 height 45
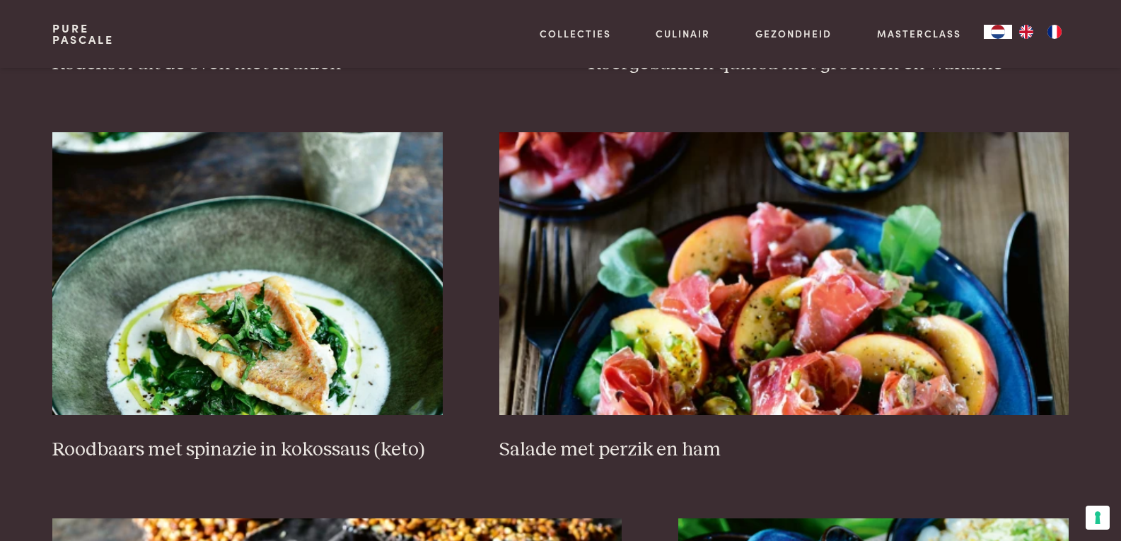
scroll to position [2235, 0]
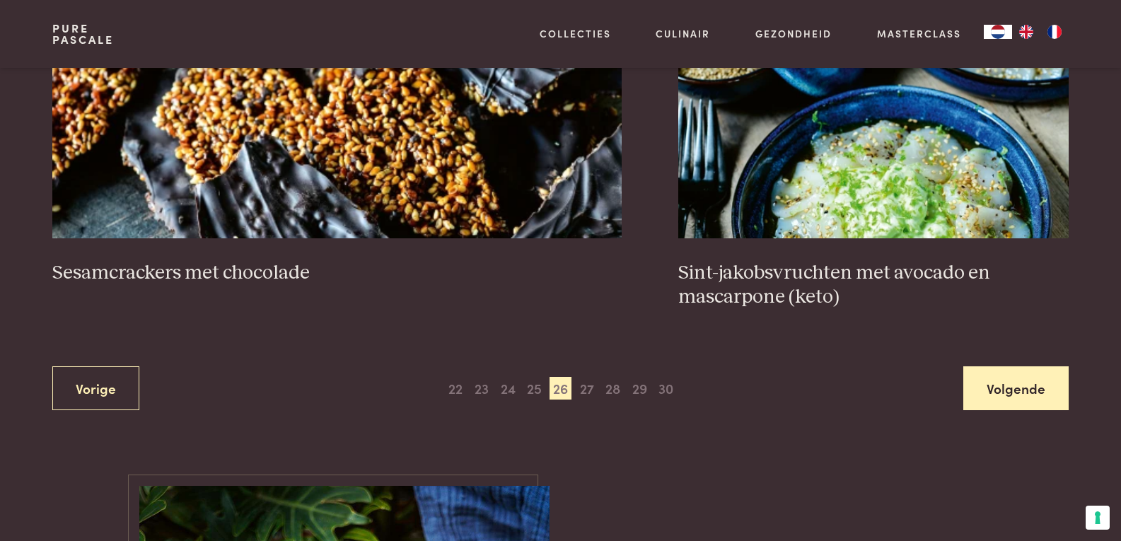
click at [1001, 389] on link "Volgende" at bounding box center [1015, 388] width 105 height 45
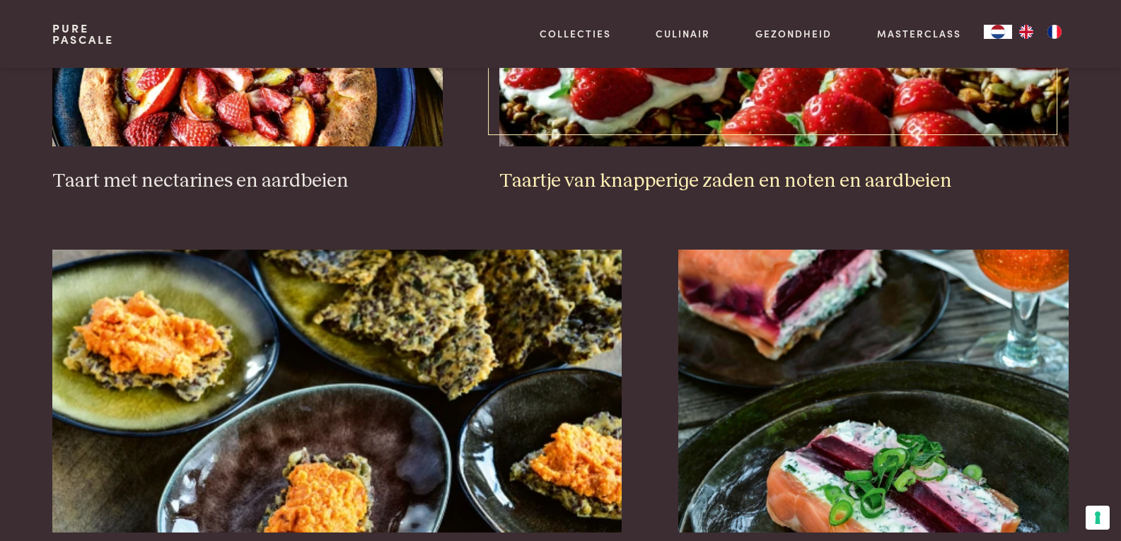
scroll to position [2659, 0]
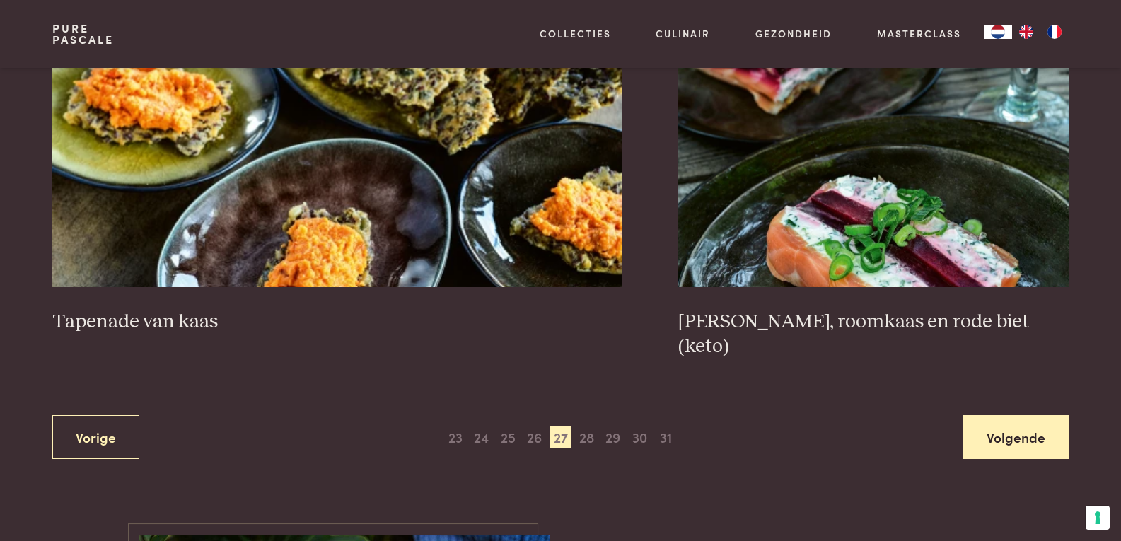
click at [1007, 415] on link "Volgende" at bounding box center [1015, 437] width 105 height 45
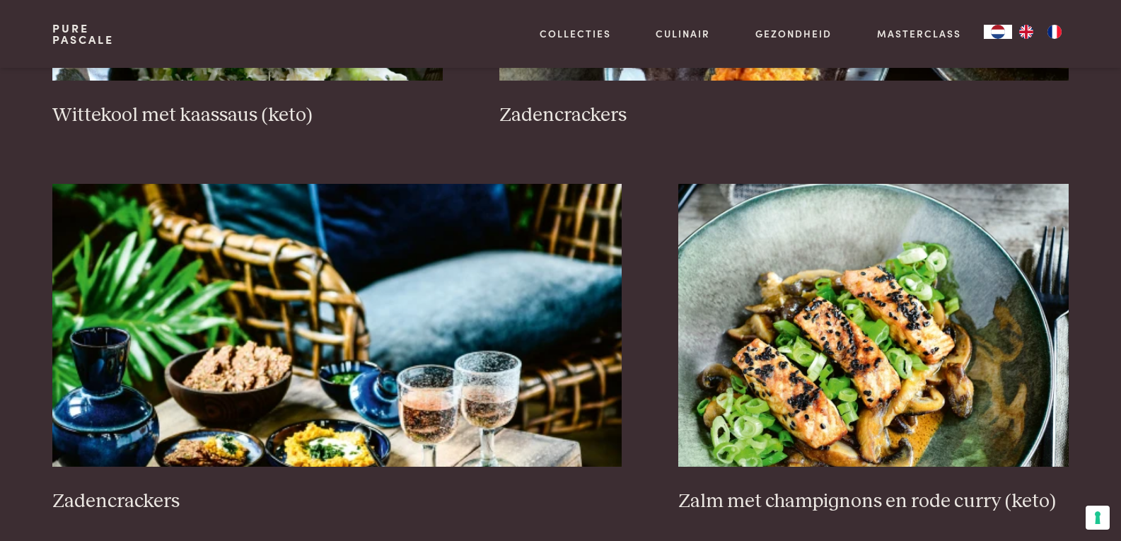
scroll to position [1315, 0]
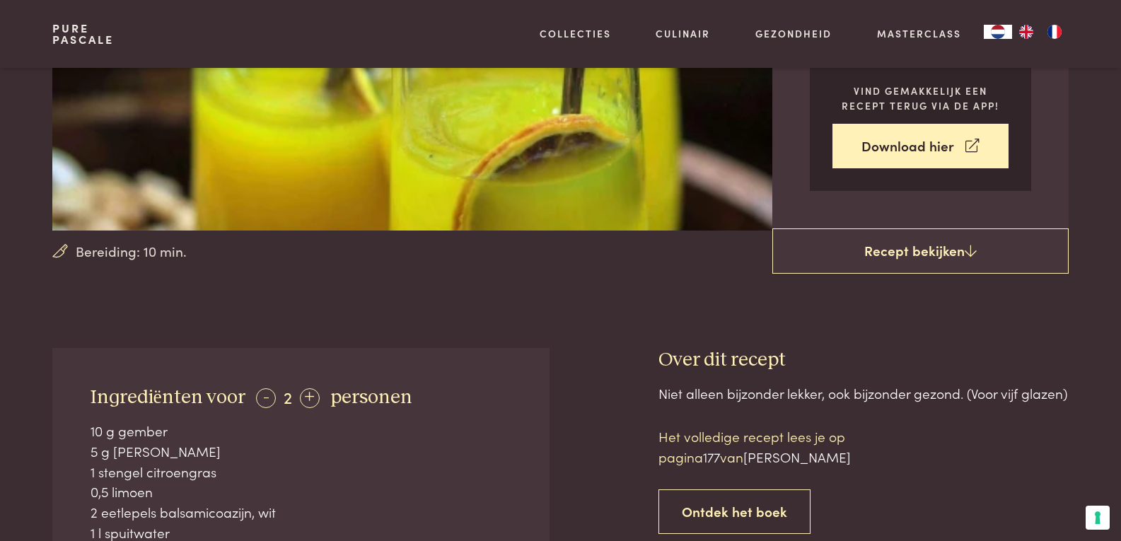
scroll to position [212, 0]
